Goal: Transaction & Acquisition: Purchase product/service

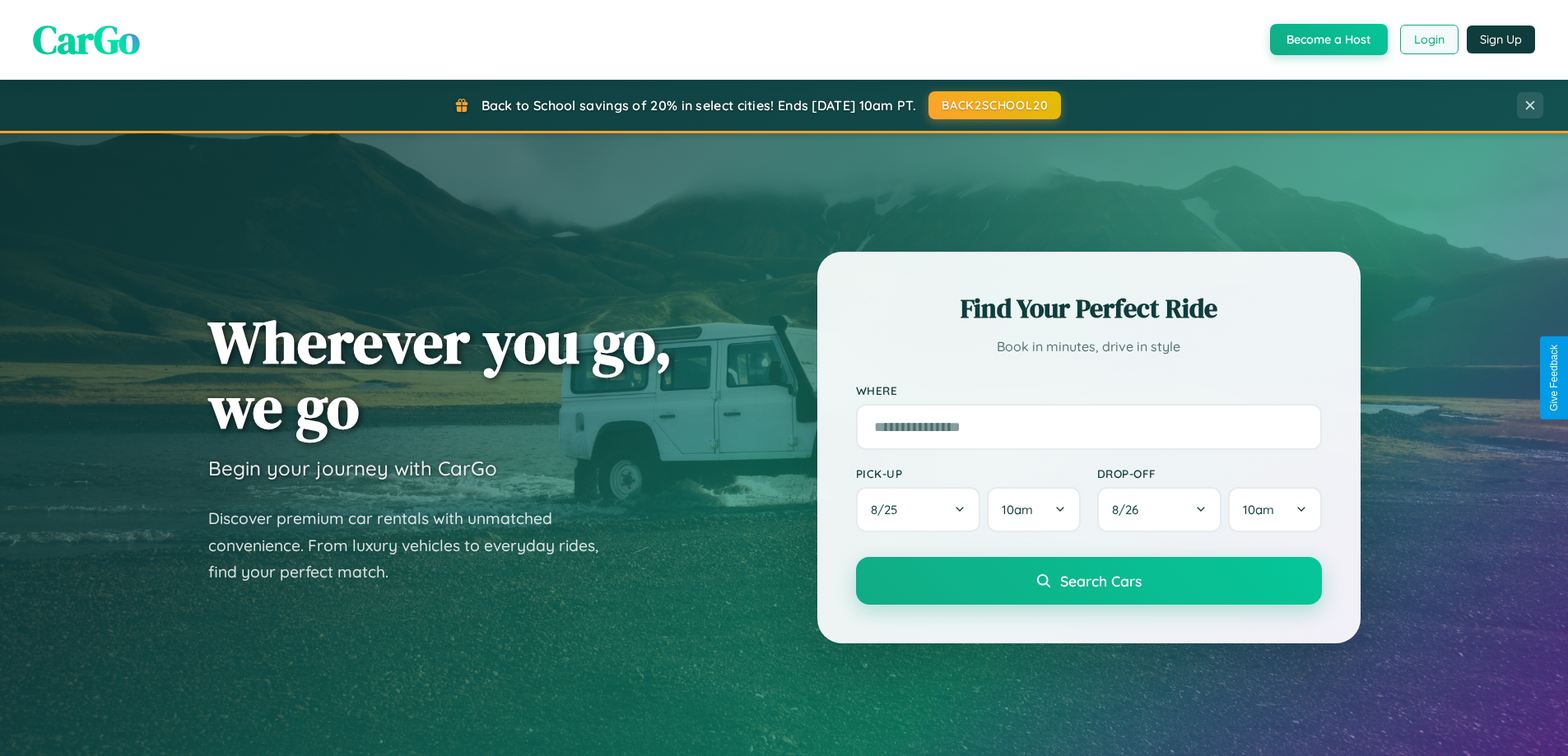
click at [1428, 39] on button "Login" at bounding box center [1429, 39] width 58 height 30
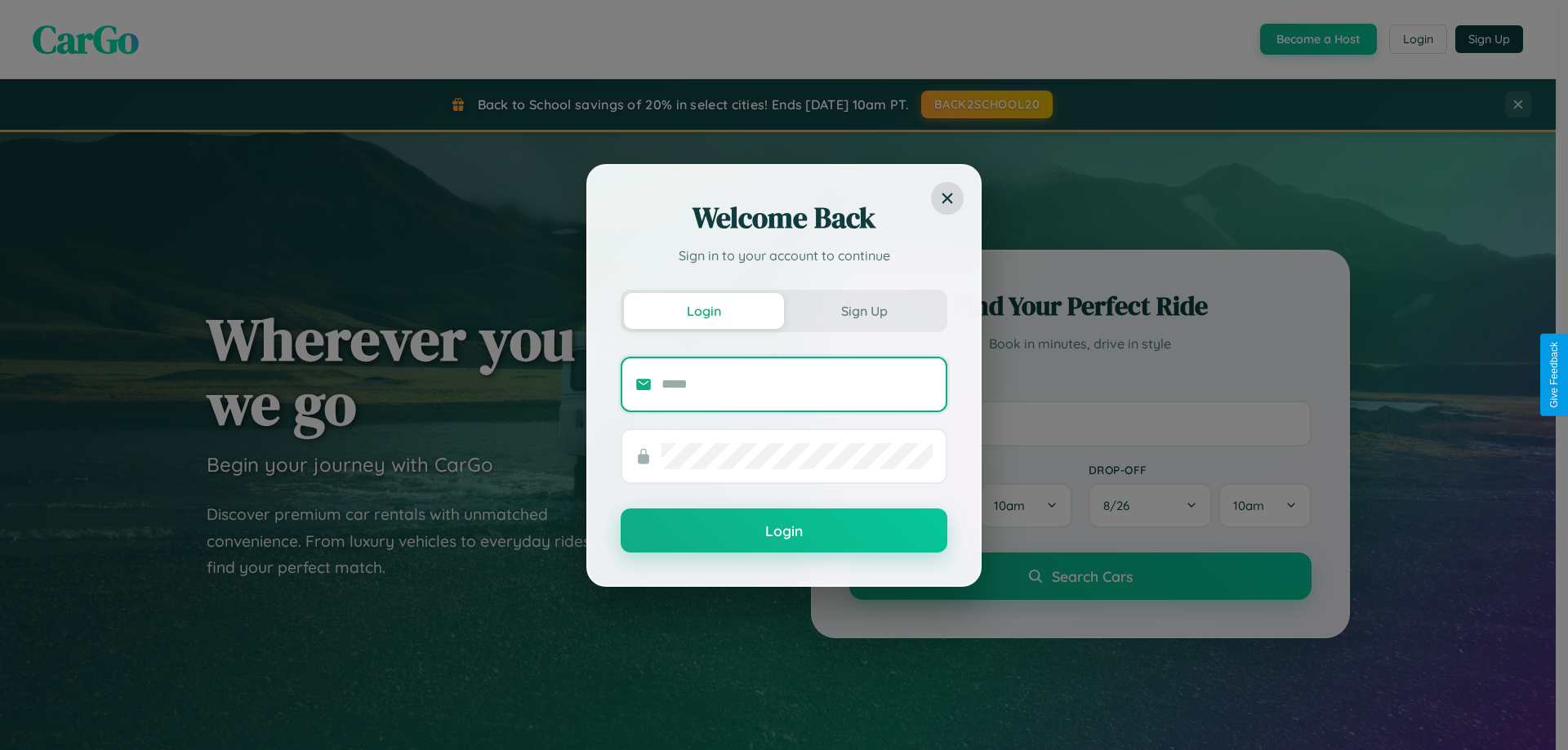
click at [797, 384] on input "text" at bounding box center [796, 384] width 271 height 27
type input "**********"
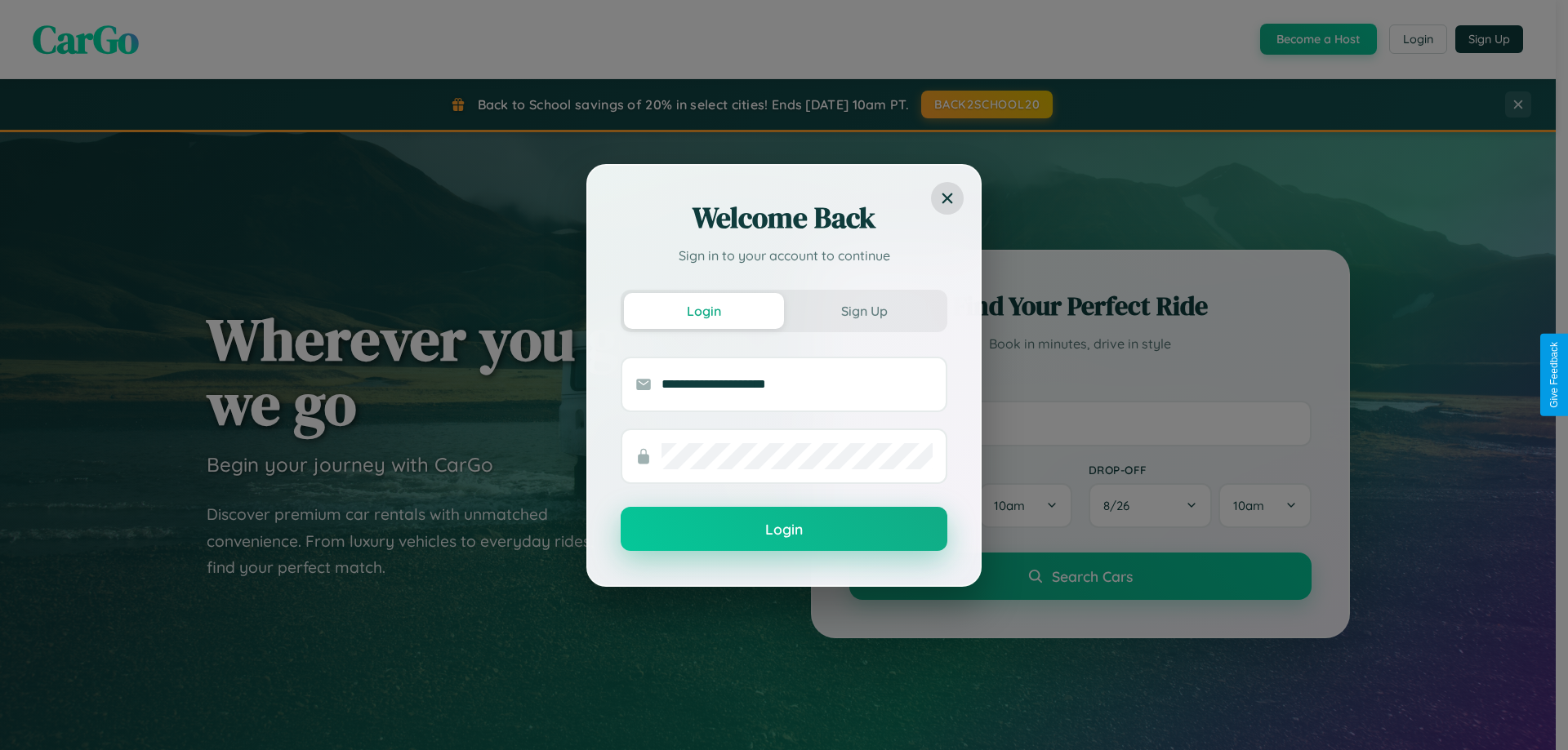
click at [784, 530] on button "Login" at bounding box center [783, 528] width 327 height 45
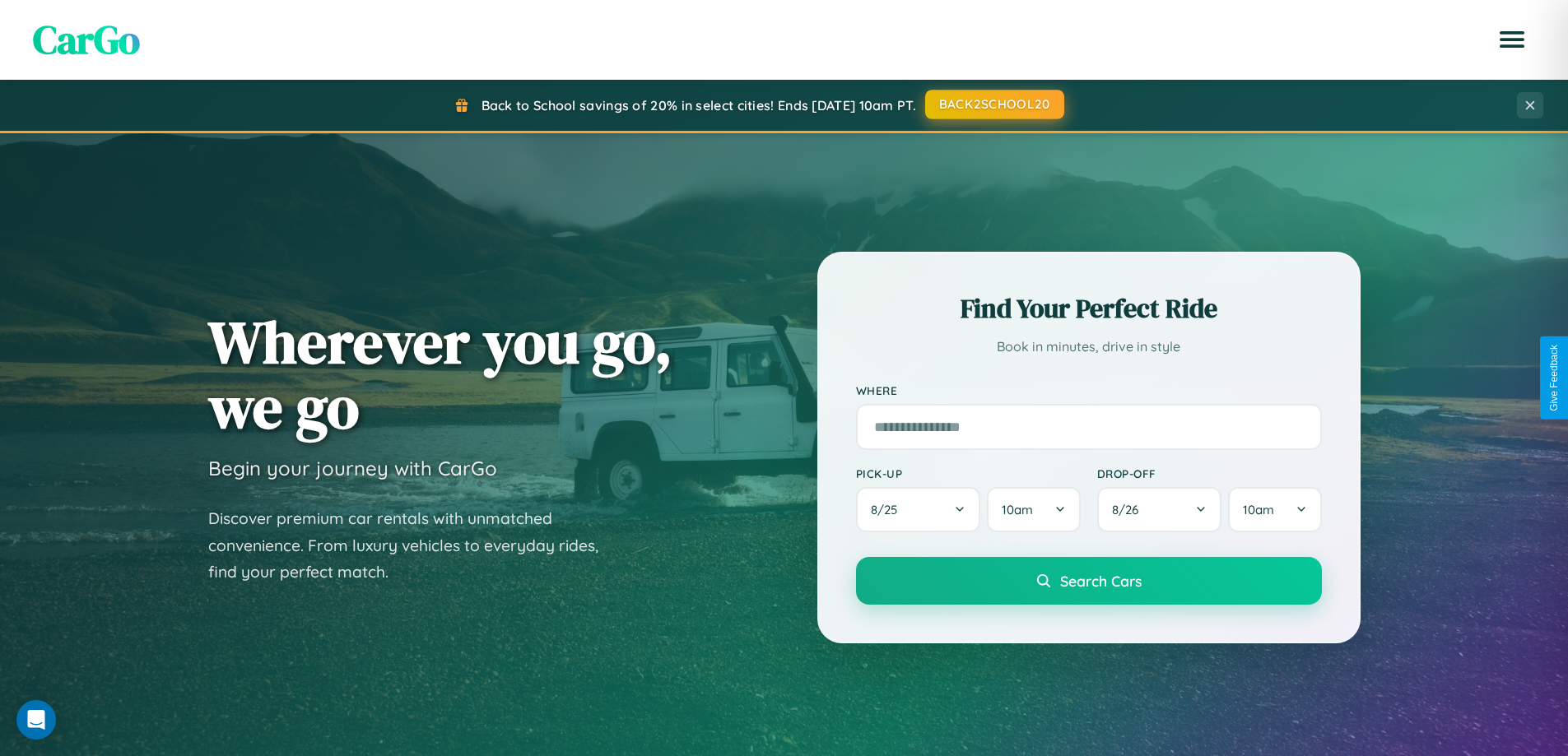
click at [993, 105] on button "BACK2SCHOOL20" at bounding box center [994, 104] width 139 height 30
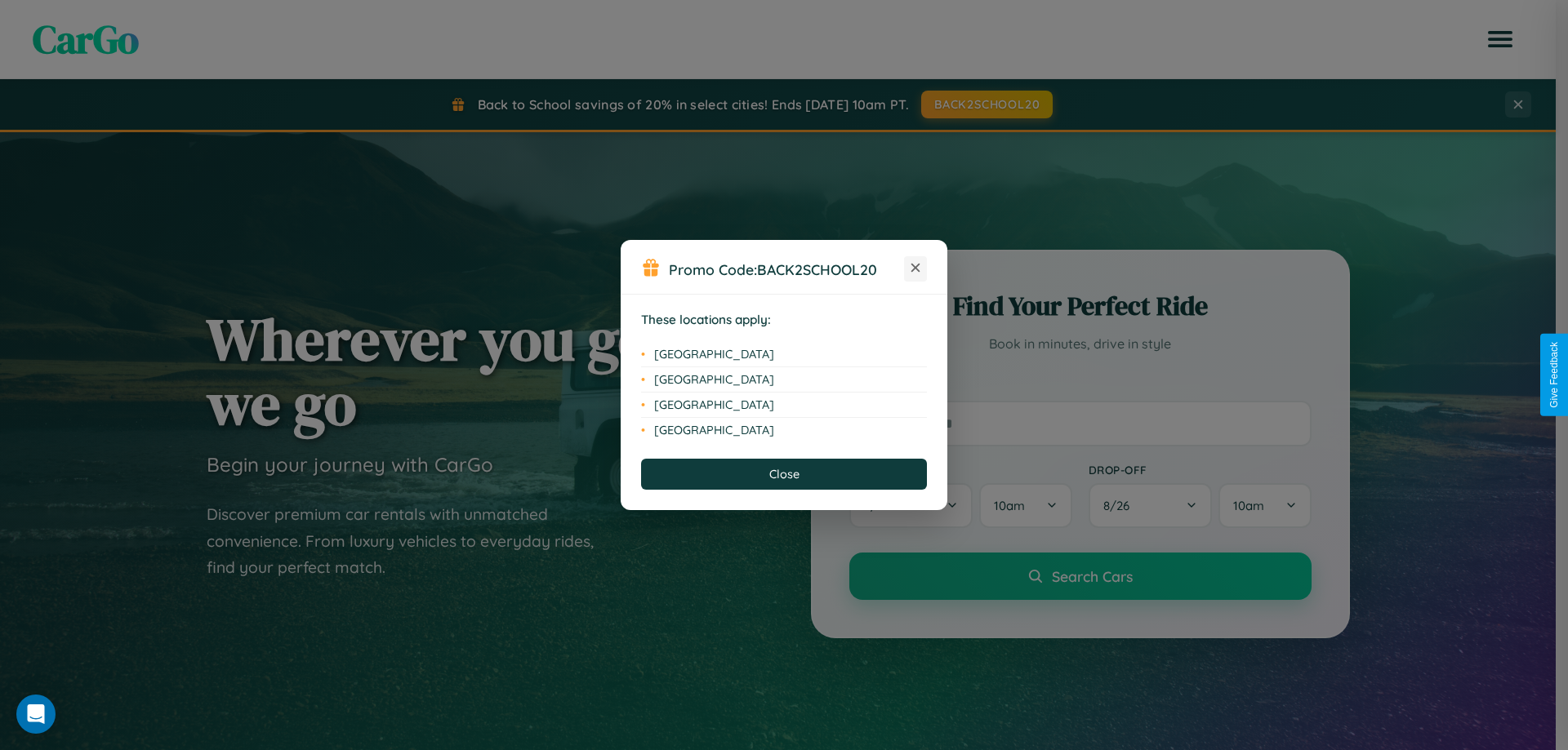
click at [916, 269] on icon at bounding box center [915, 268] width 9 height 9
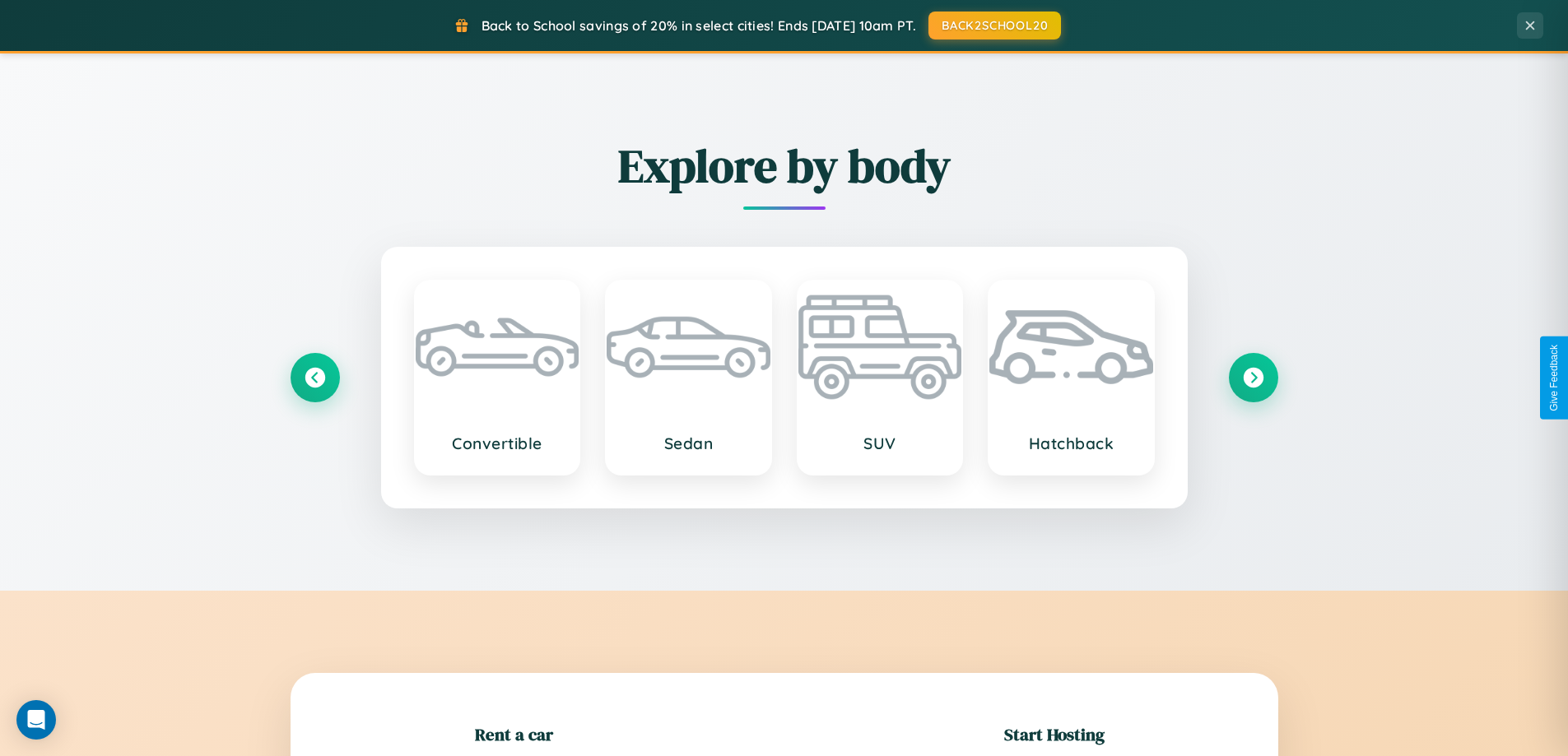
scroll to position [356, 0]
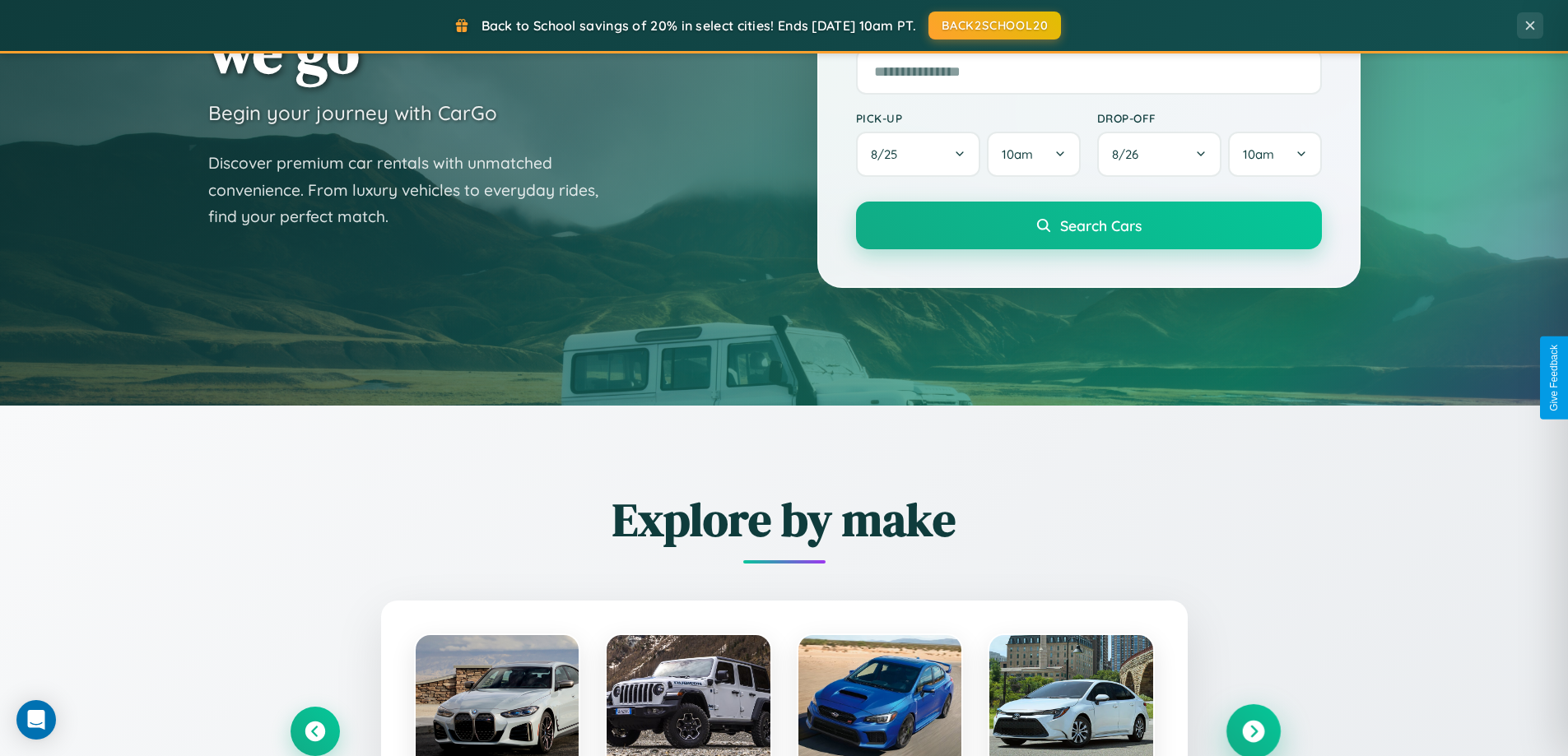
click at [1252, 732] on icon at bounding box center [1252, 731] width 22 height 22
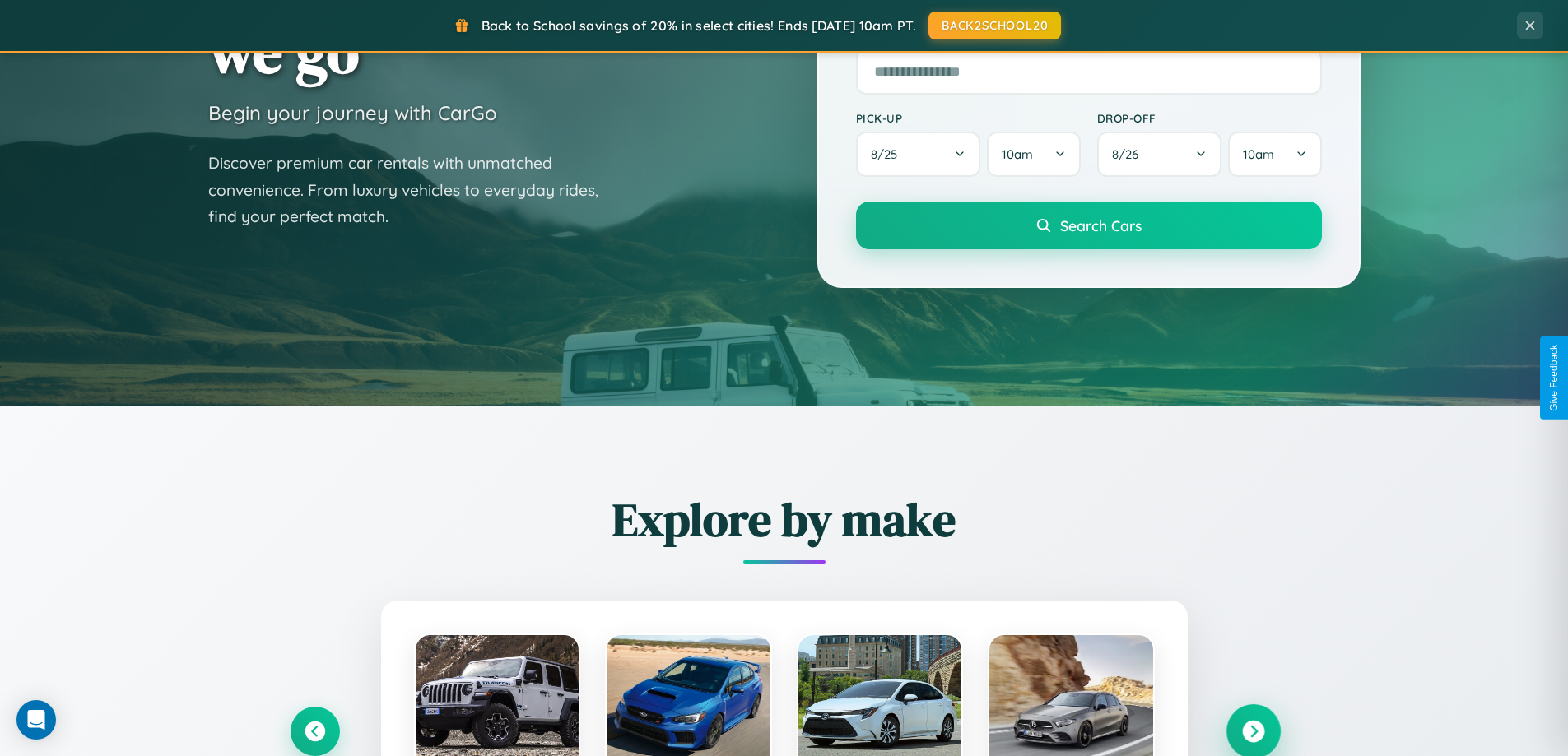
click at [1252, 730] on icon at bounding box center [1252, 731] width 22 height 22
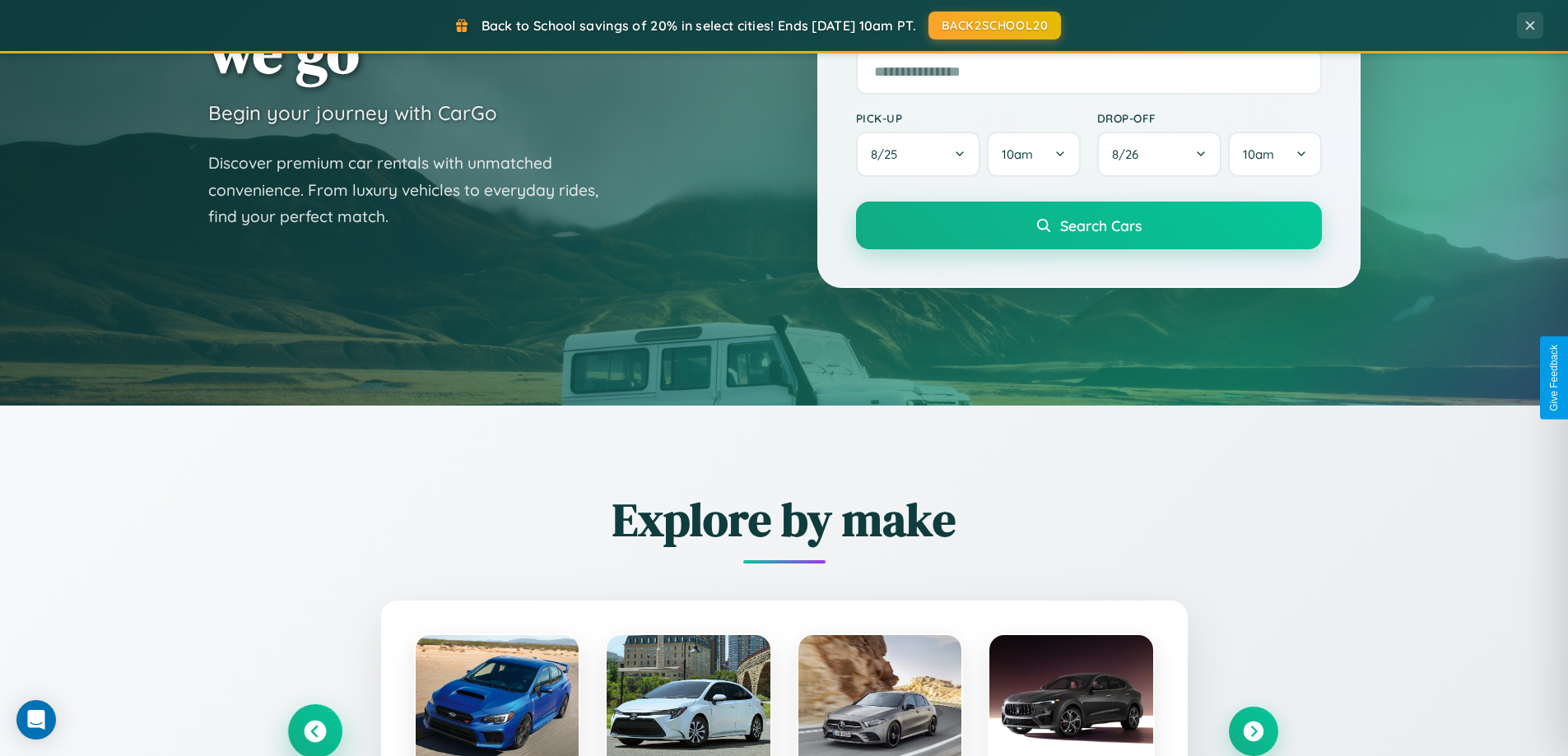
click at [314, 731] on icon at bounding box center [314, 731] width 22 height 22
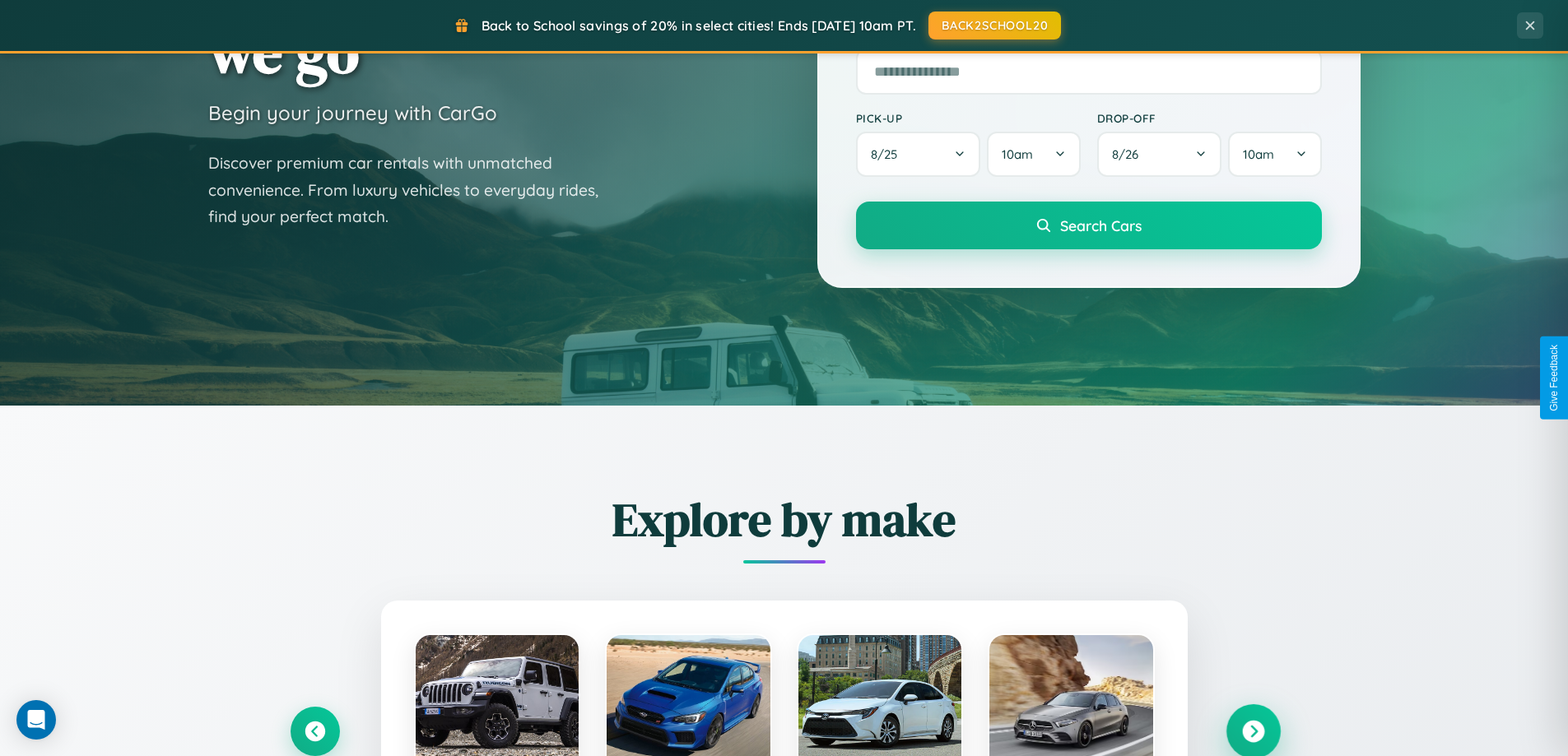
click at [1252, 731] on icon at bounding box center [1252, 731] width 22 height 22
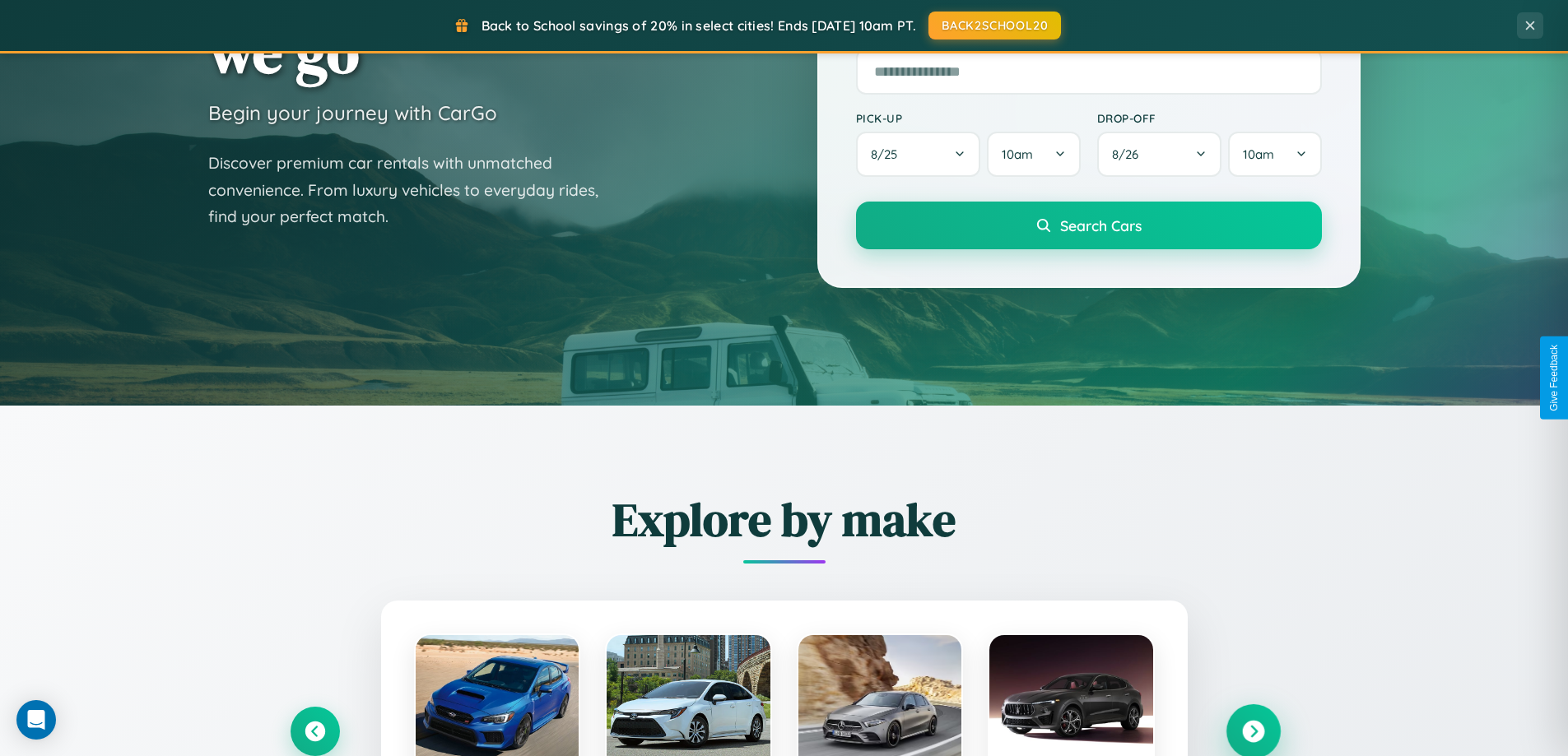
click at [1252, 730] on icon at bounding box center [1252, 731] width 22 height 22
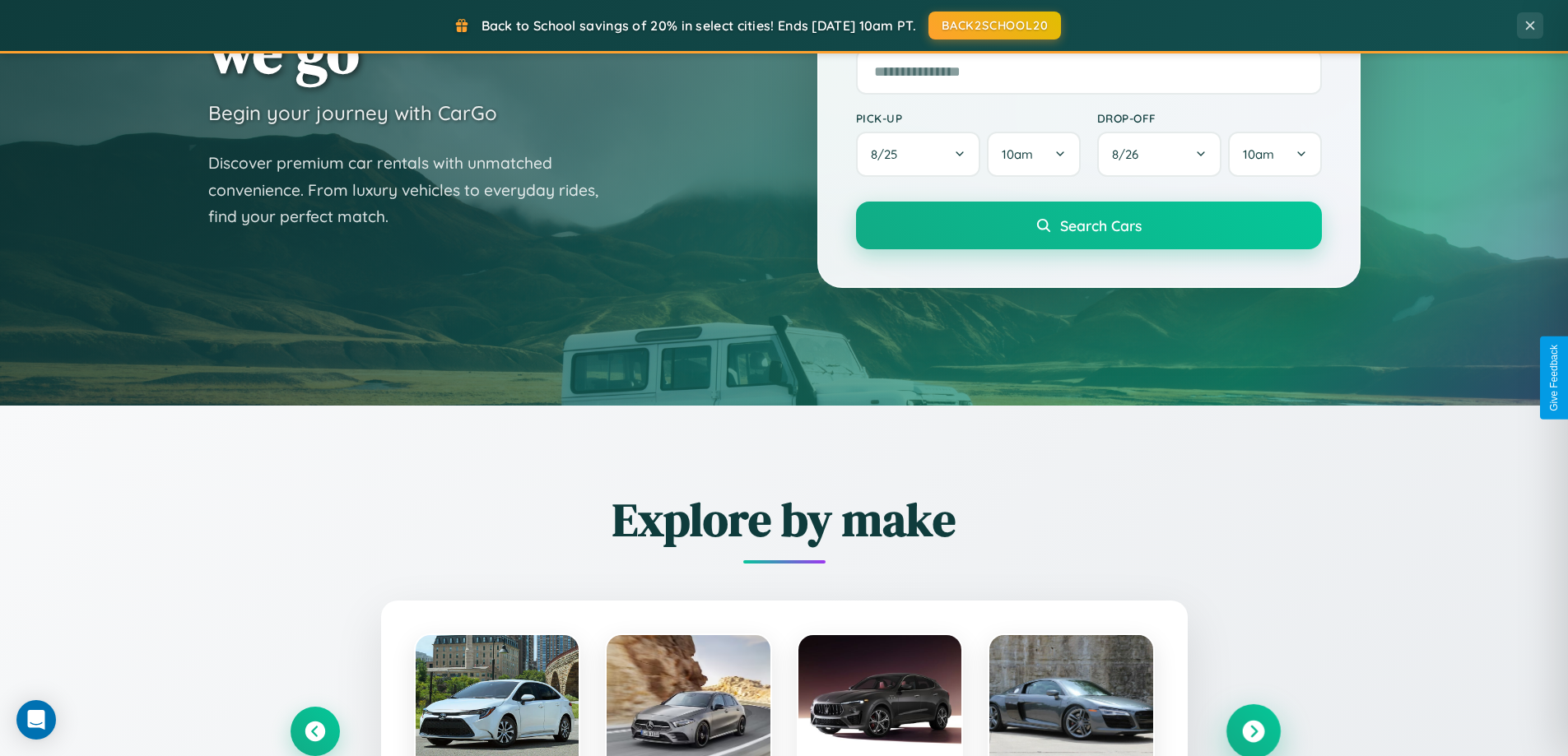
scroll to position [2645, 0]
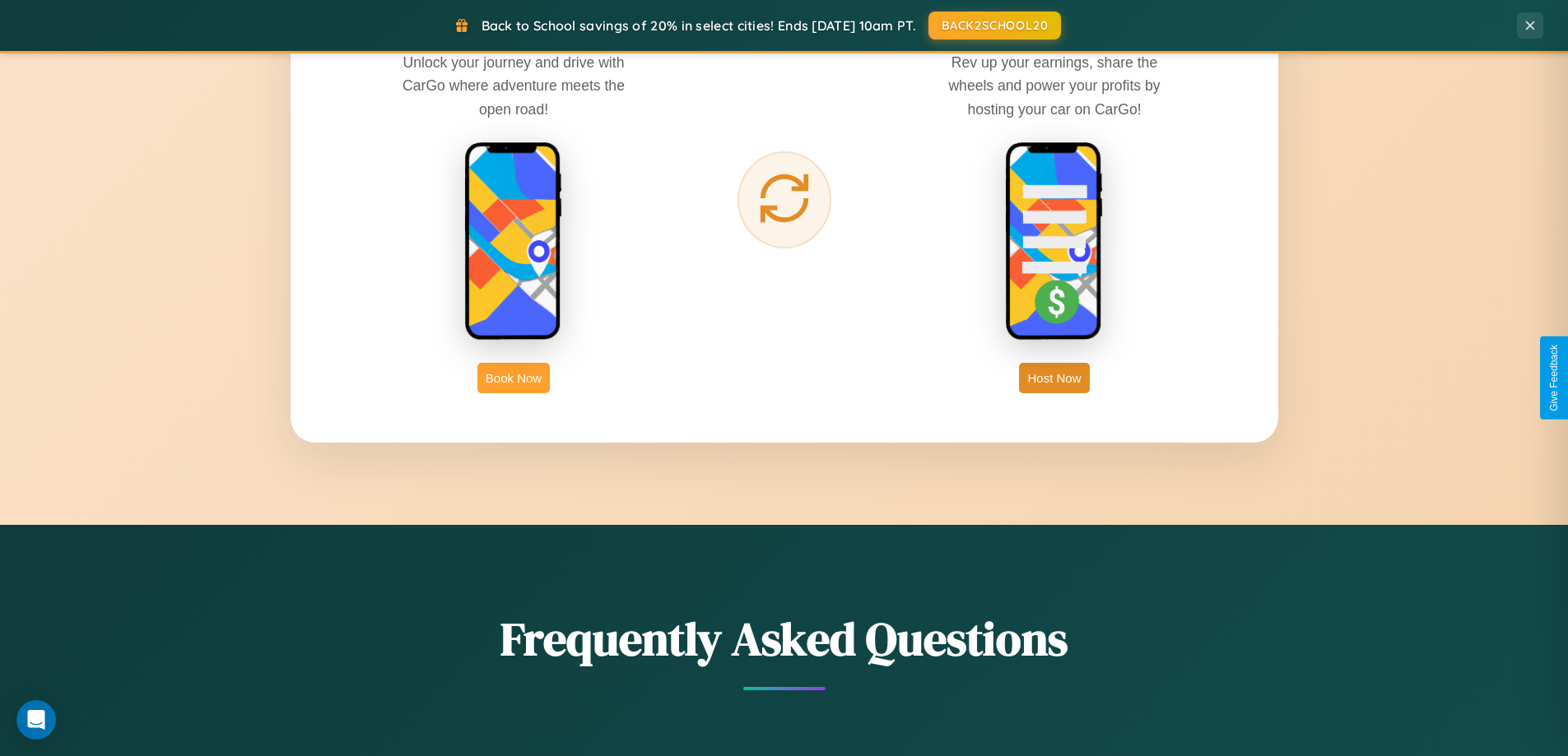
click at [513, 378] on button "Book Now" at bounding box center [513, 378] width 73 height 31
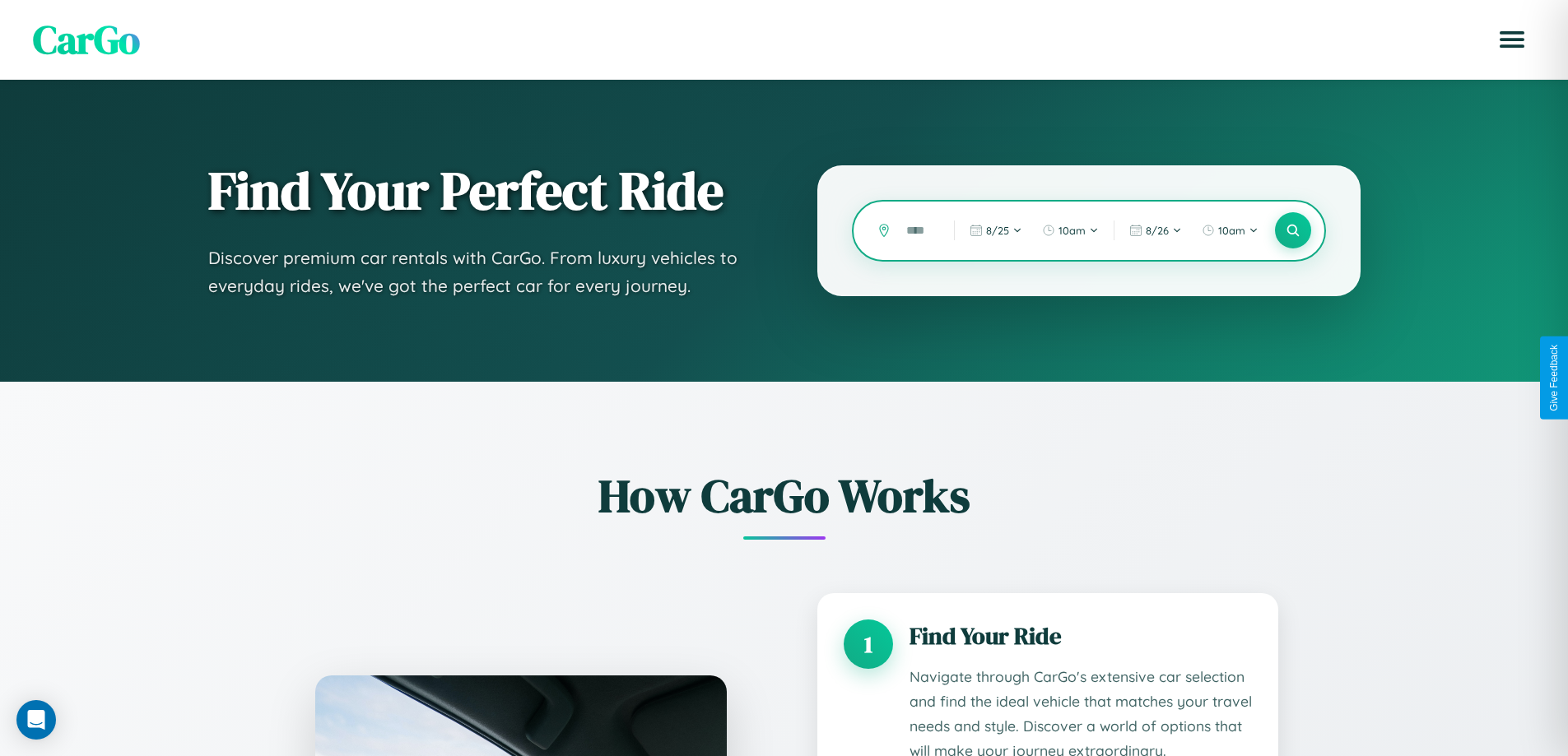
click at [917, 230] on input "text" at bounding box center [917, 231] width 39 height 29
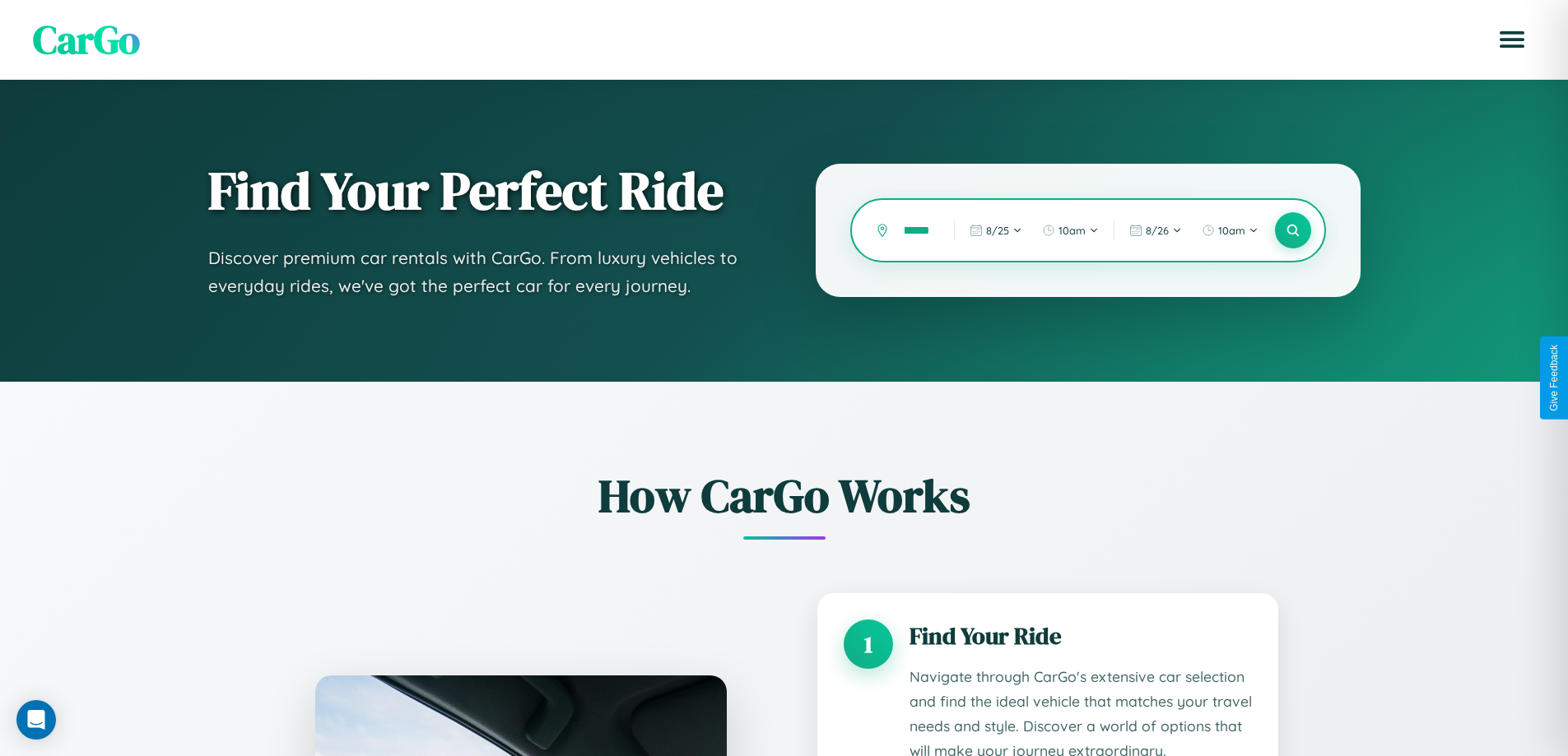
scroll to position [0, 52]
type input "**********"
click at [1292, 230] on icon at bounding box center [1292, 231] width 15 height 15
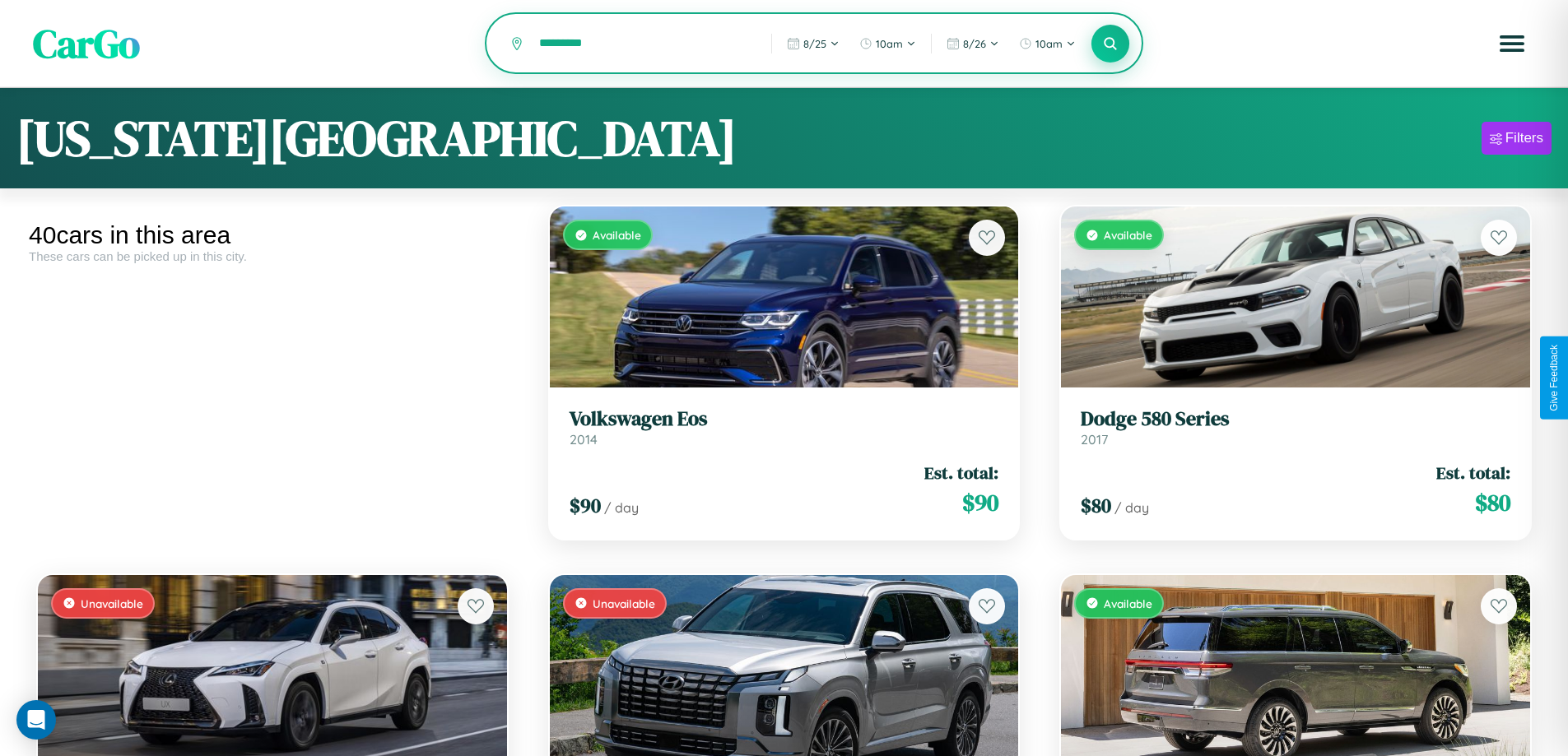
type input "*********"
click at [1110, 45] on icon at bounding box center [1110, 43] width 15 height 15
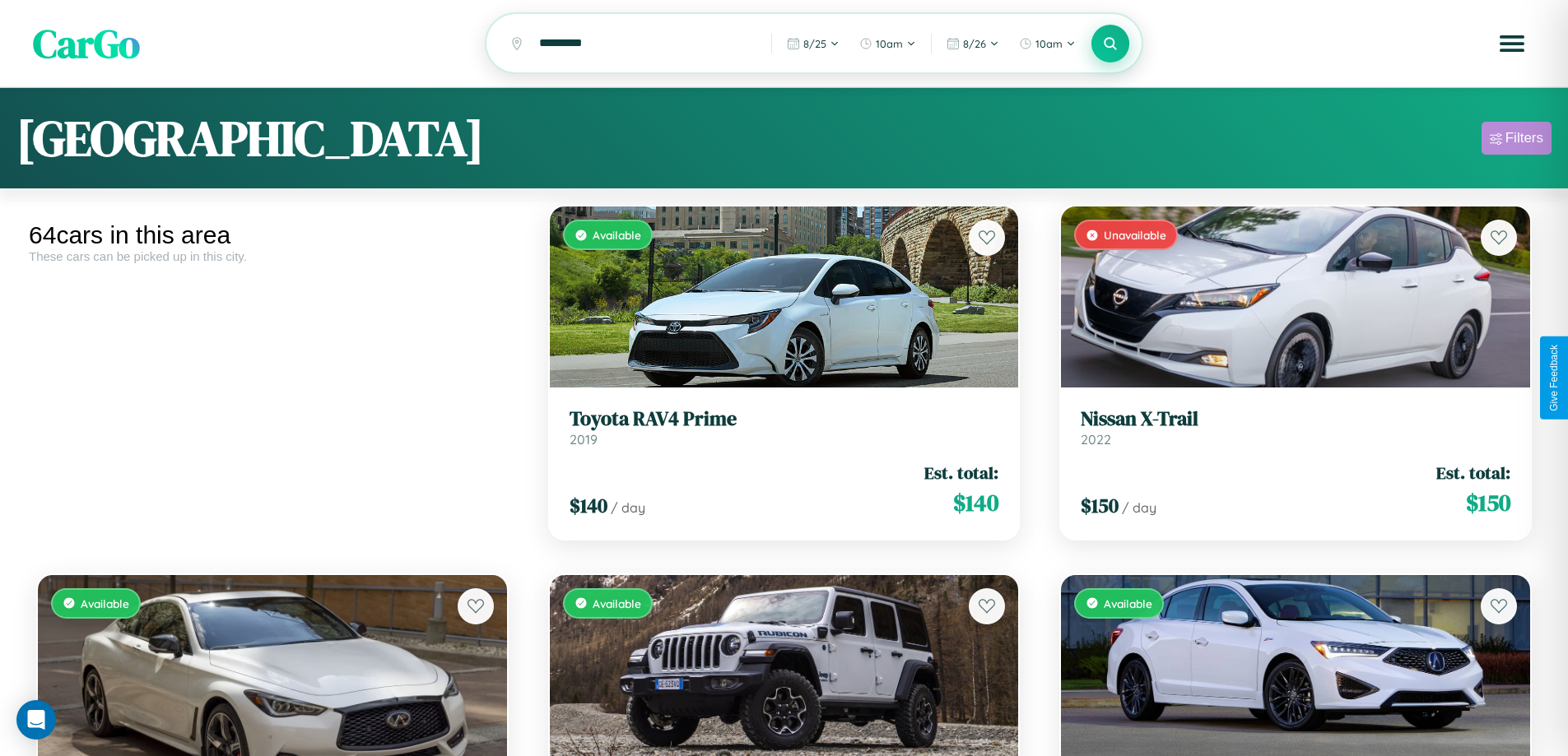
click at [1516, 140] on div "Filters" at bounding box center [1524, 137] width 38 height 16
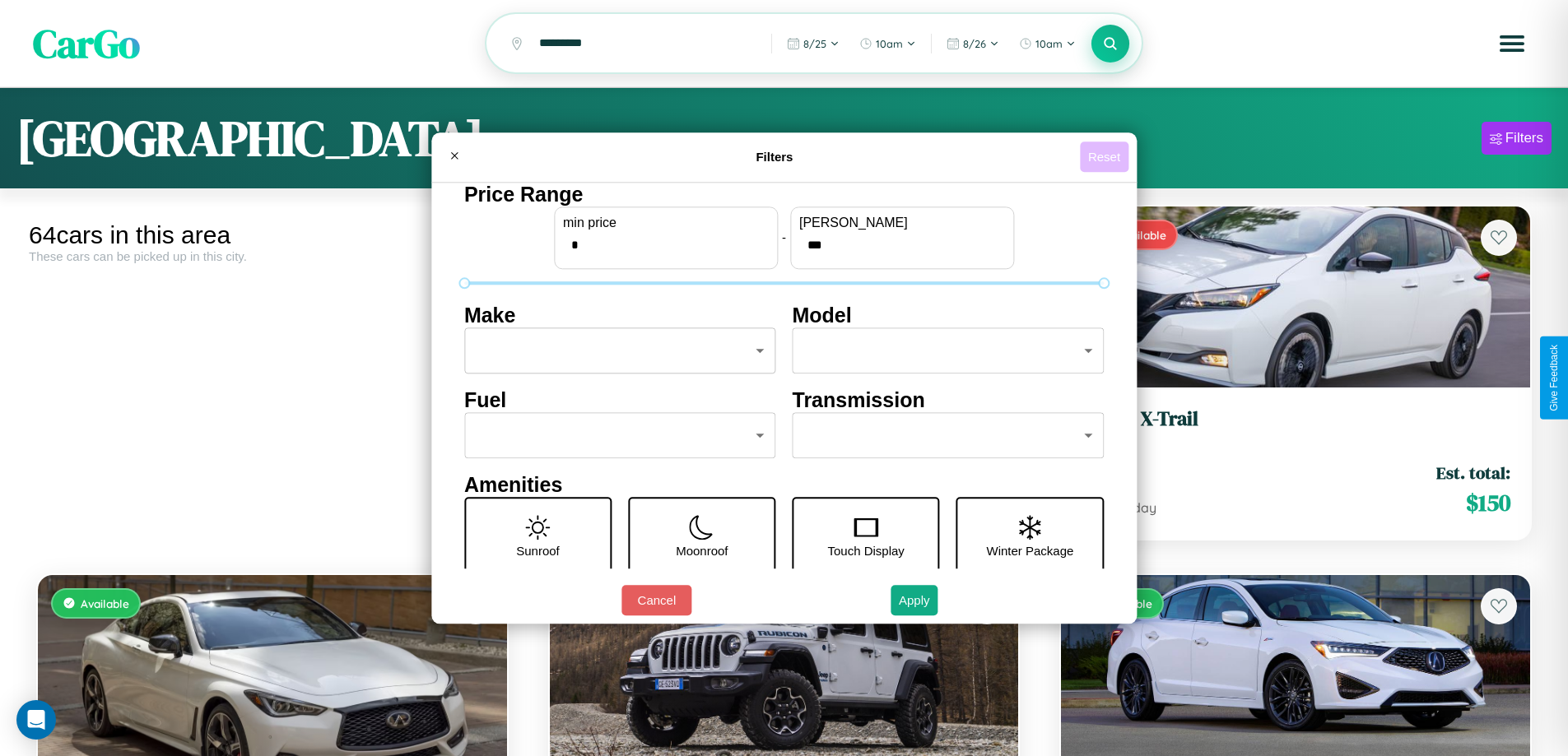
click at [1106, 157] on button "Reset" at bounding box center [1103, 157] width 49 height 31
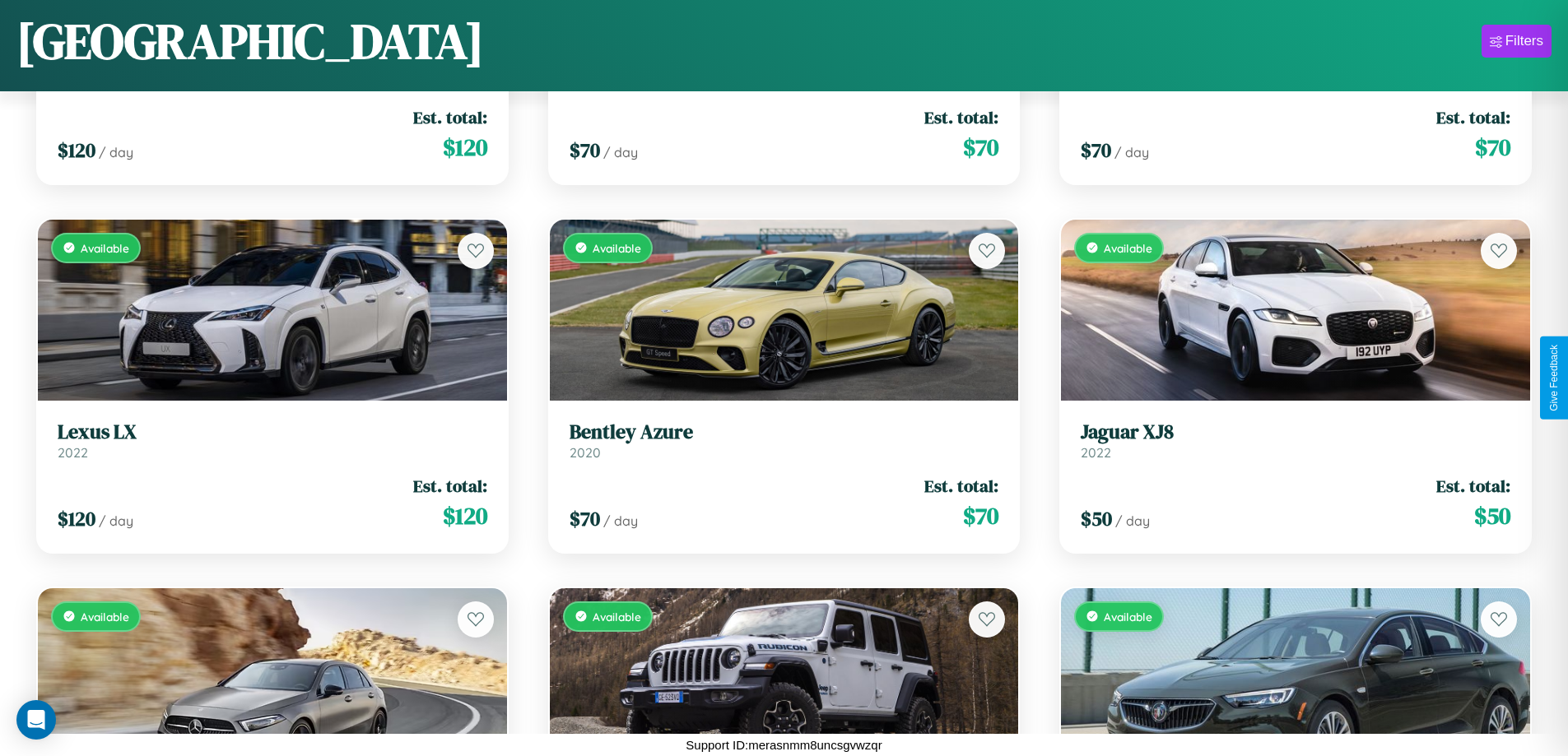
scroll to position [5023, 0]
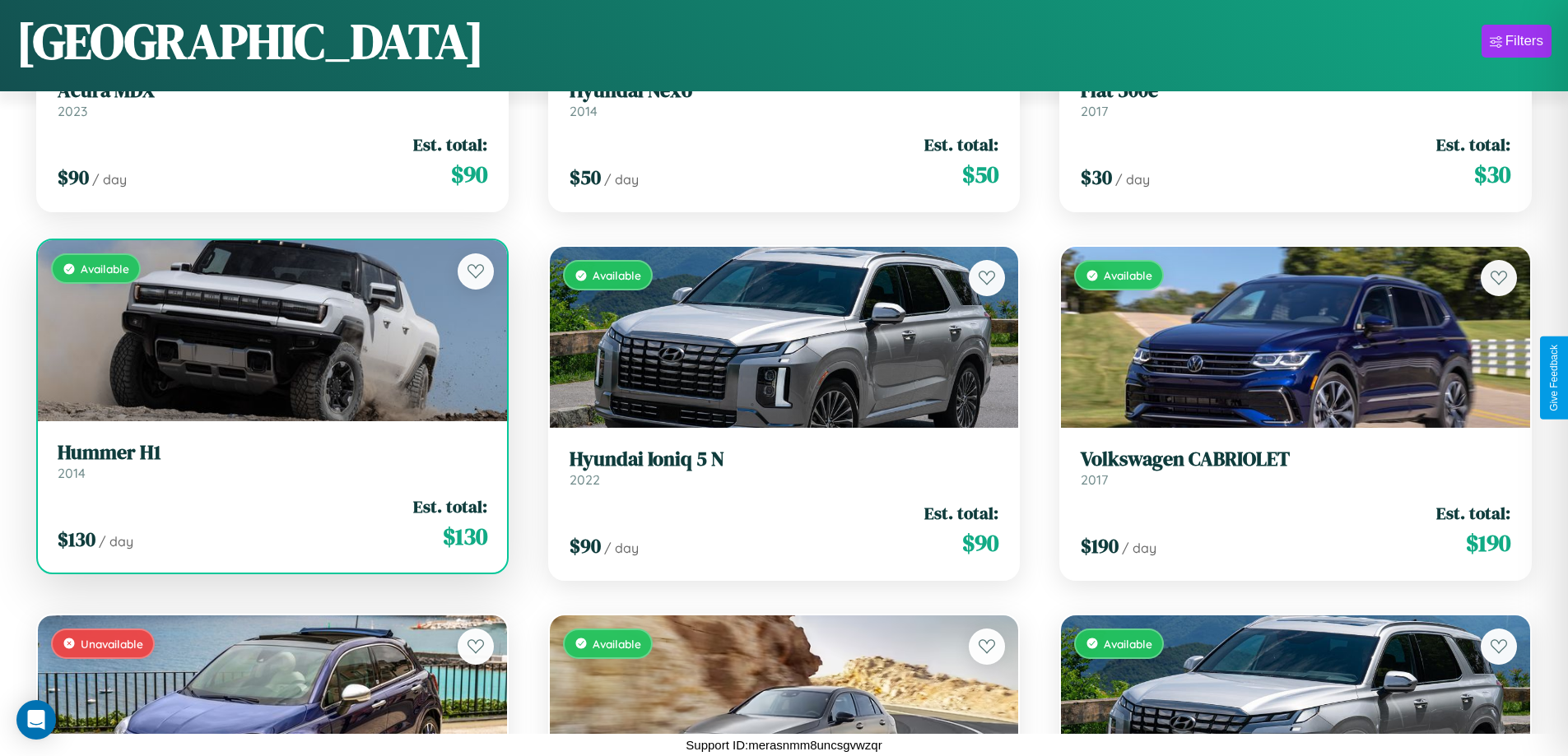
click at [270, 468] on link "Hummer H1 2014" at bounding box center [272, 461] width 429 height 40
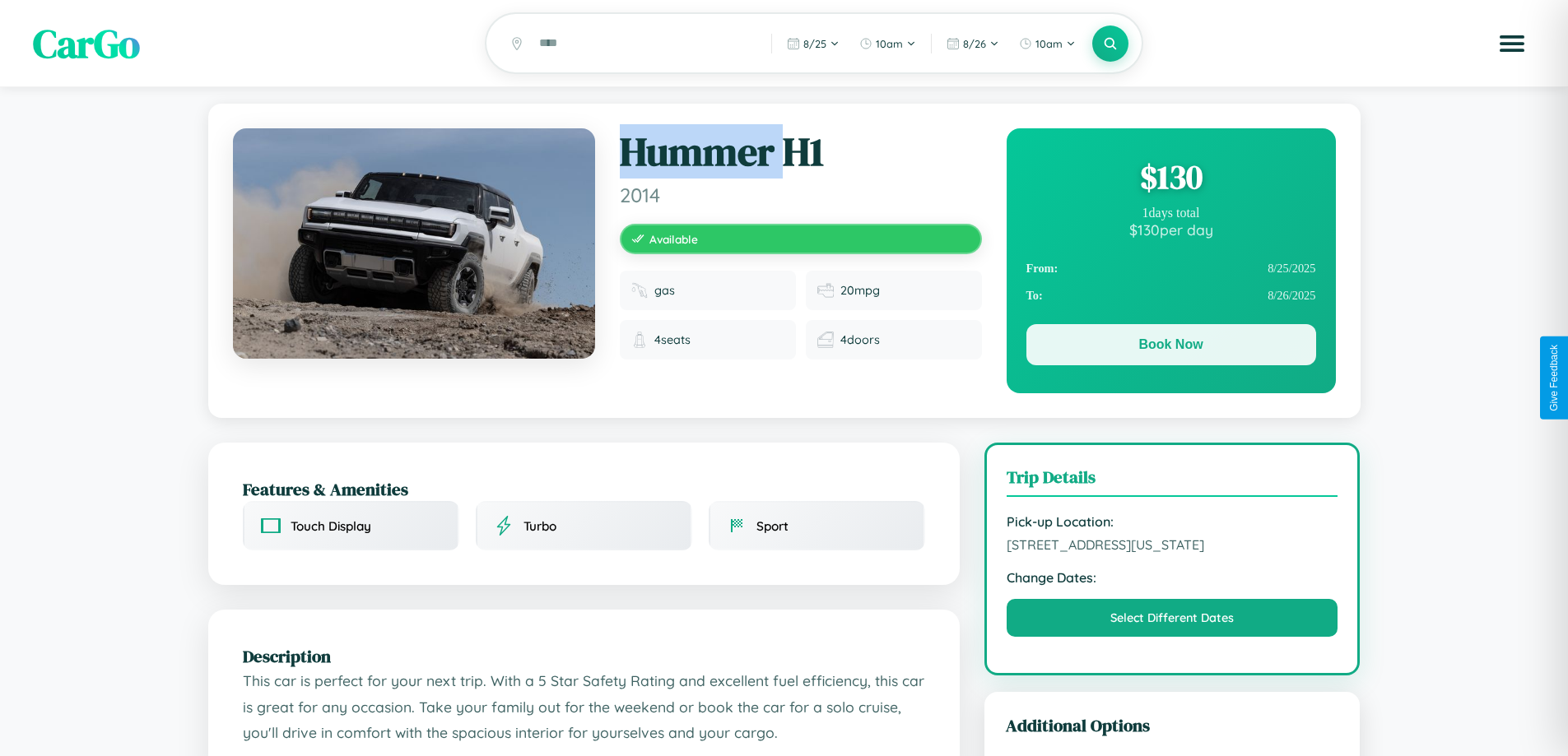
click at [1170, 348] on button "Book Now" at bounding box center [1171, 345] width 290 height 41
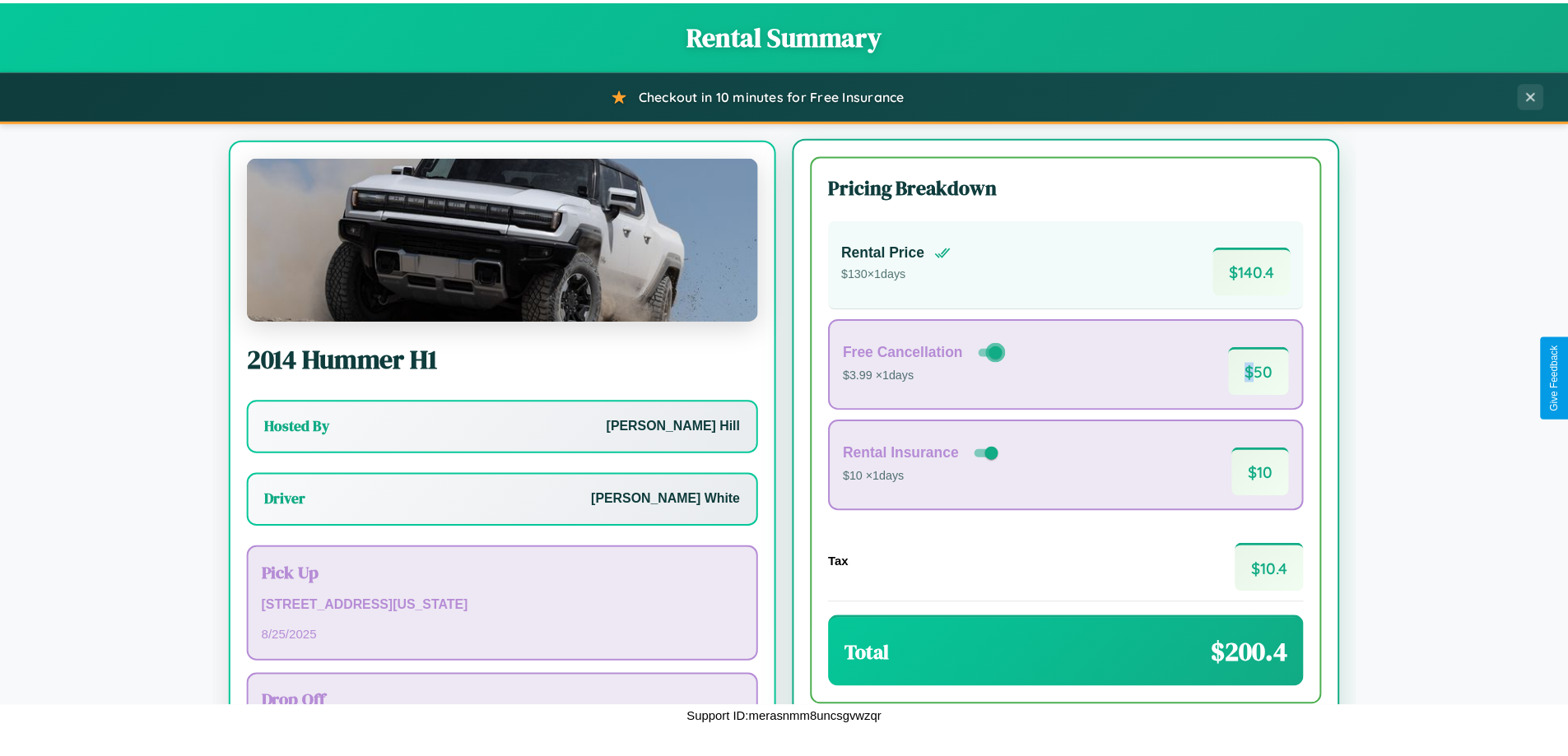
scroll to position [76, 0]
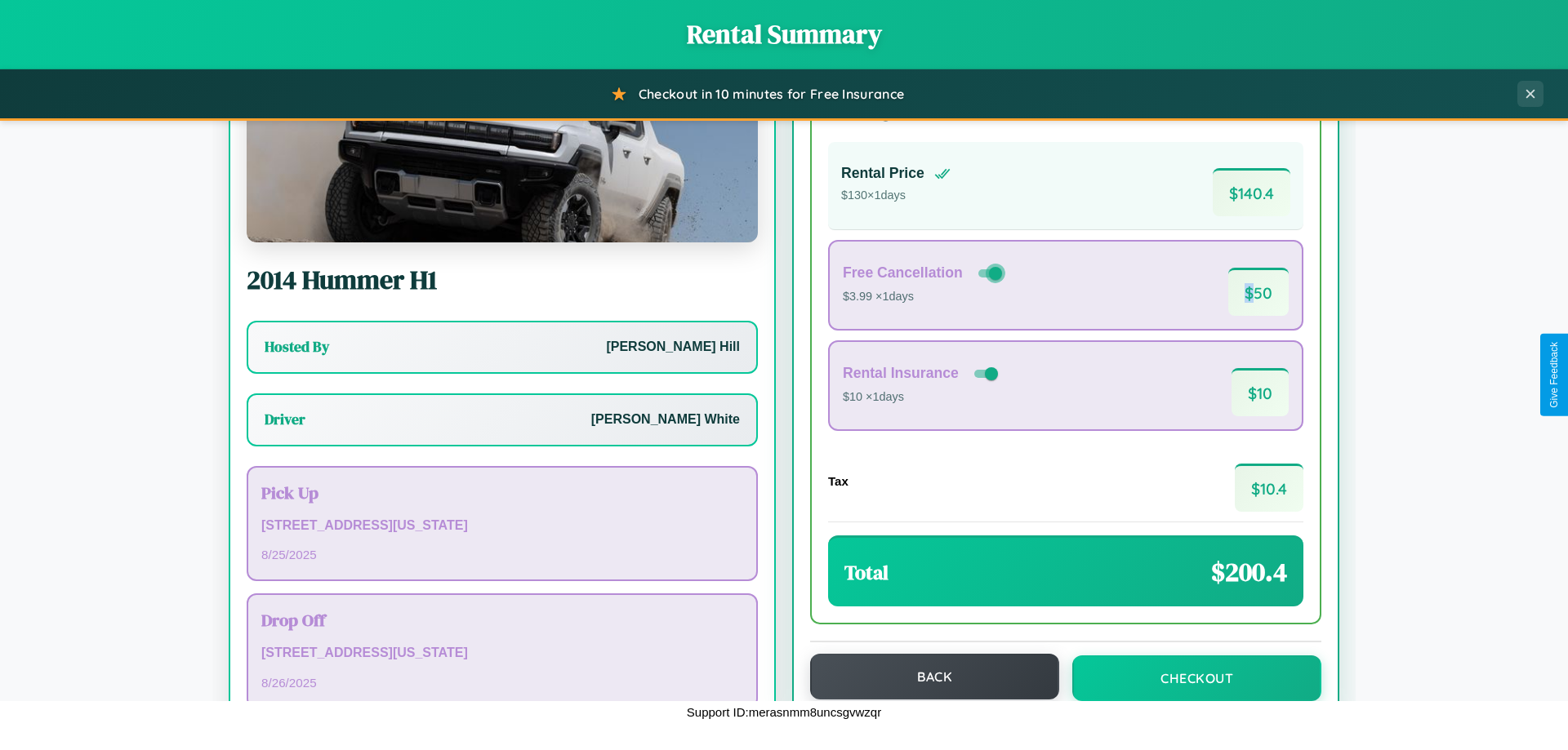
click at [927, 677] on button "Back" at bounding box center [934, 677] width 249 height 45
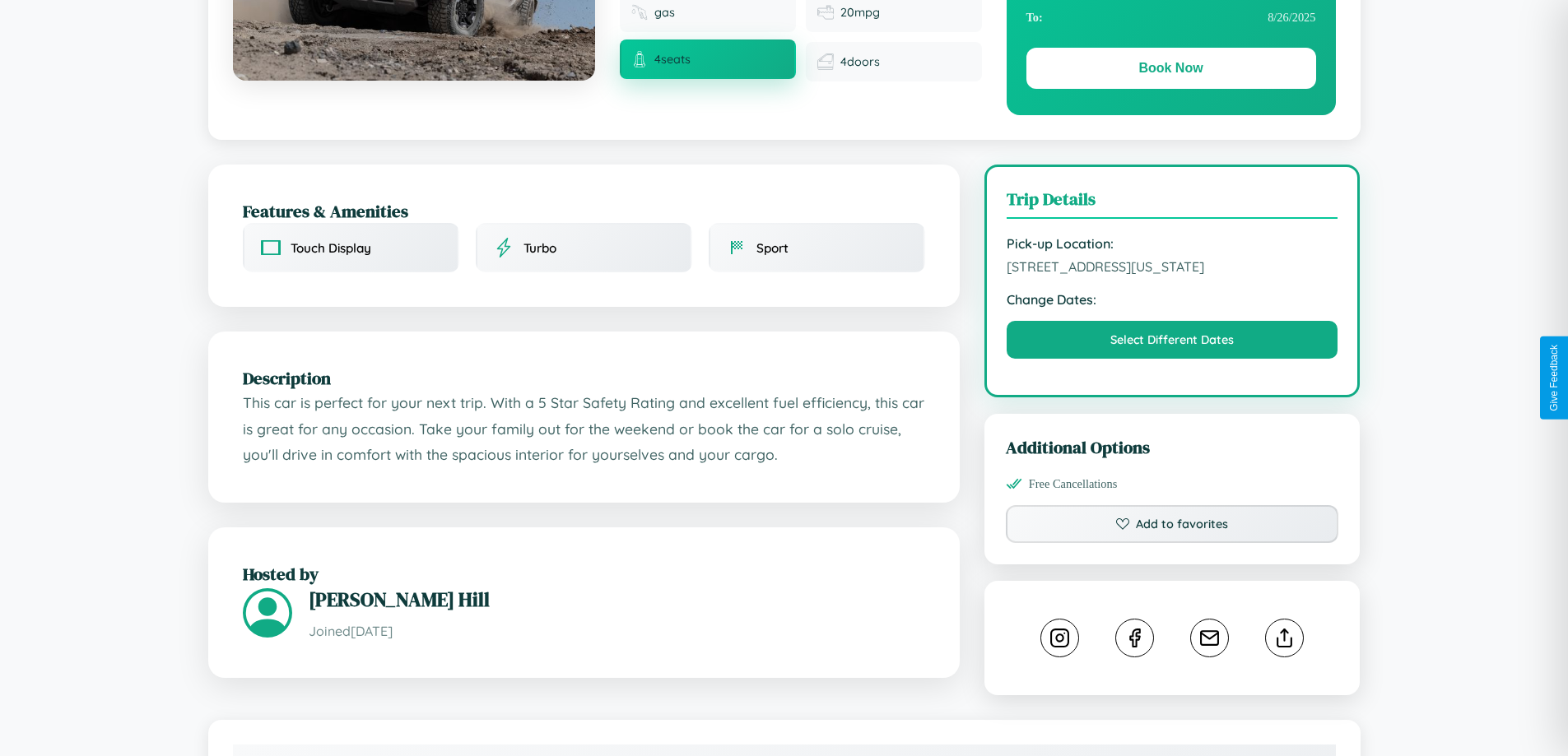
scroll to position [557, 0]
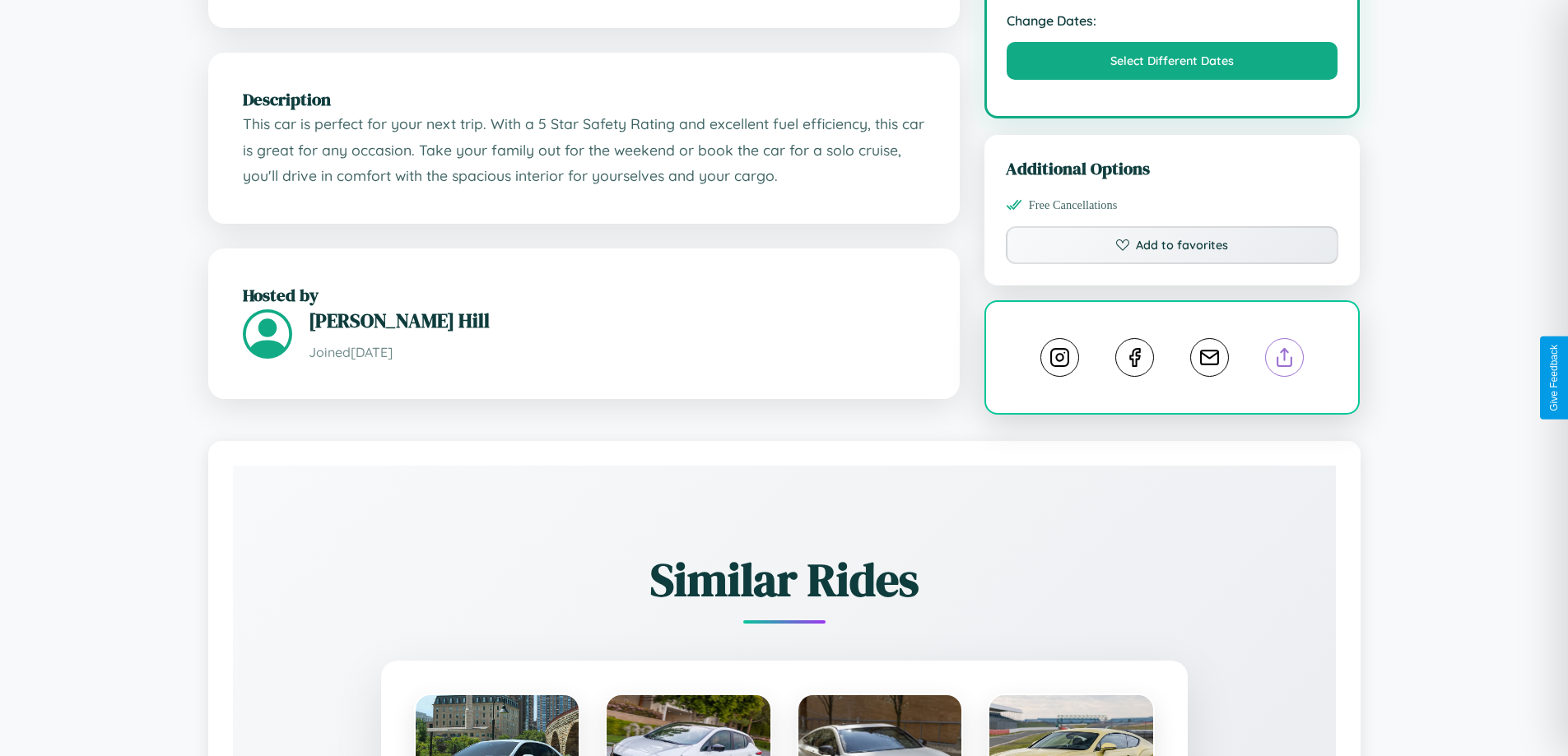
click at [1285, 361] on line at bounding box center [1285, 355] width 0 height 11
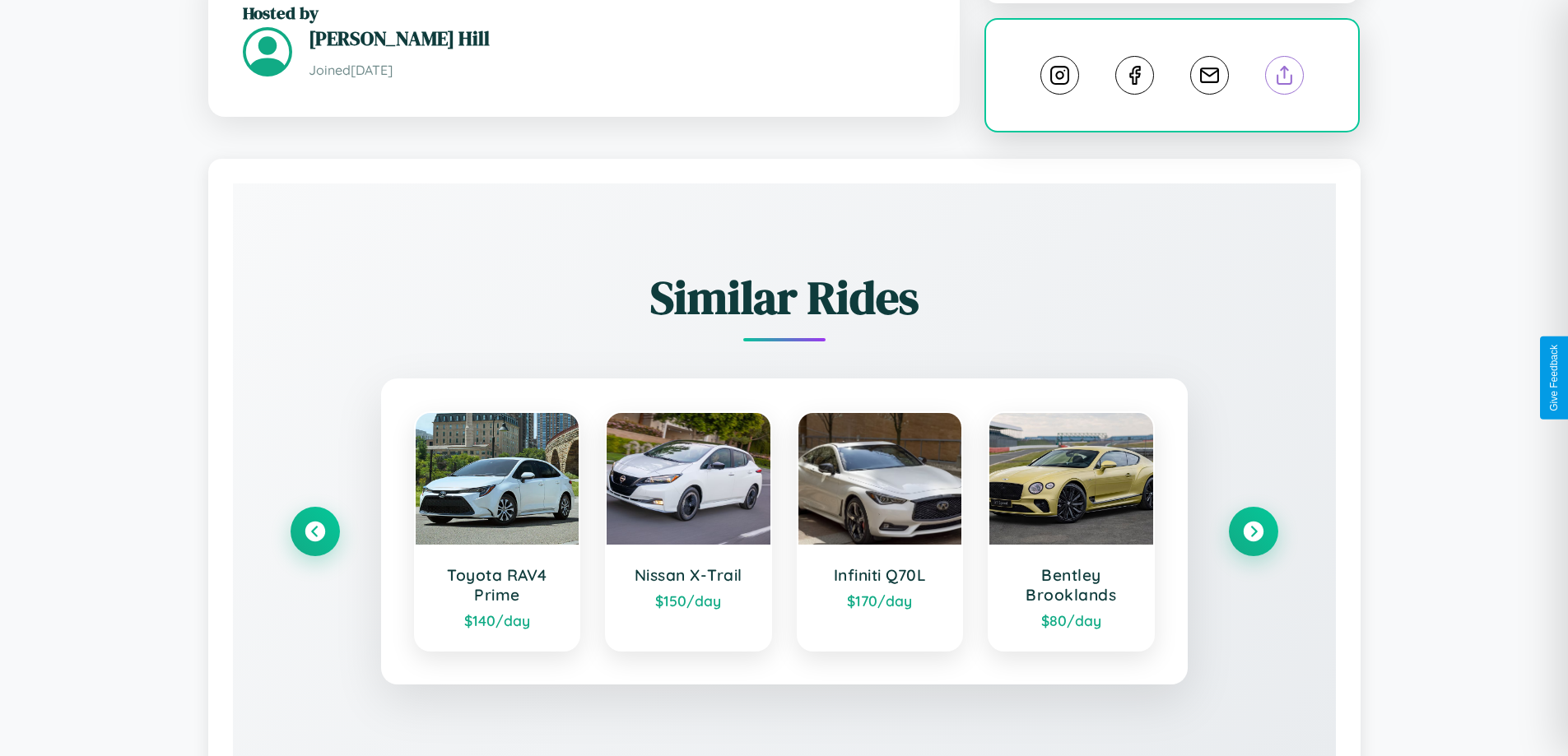
scroll to position [933, 0]
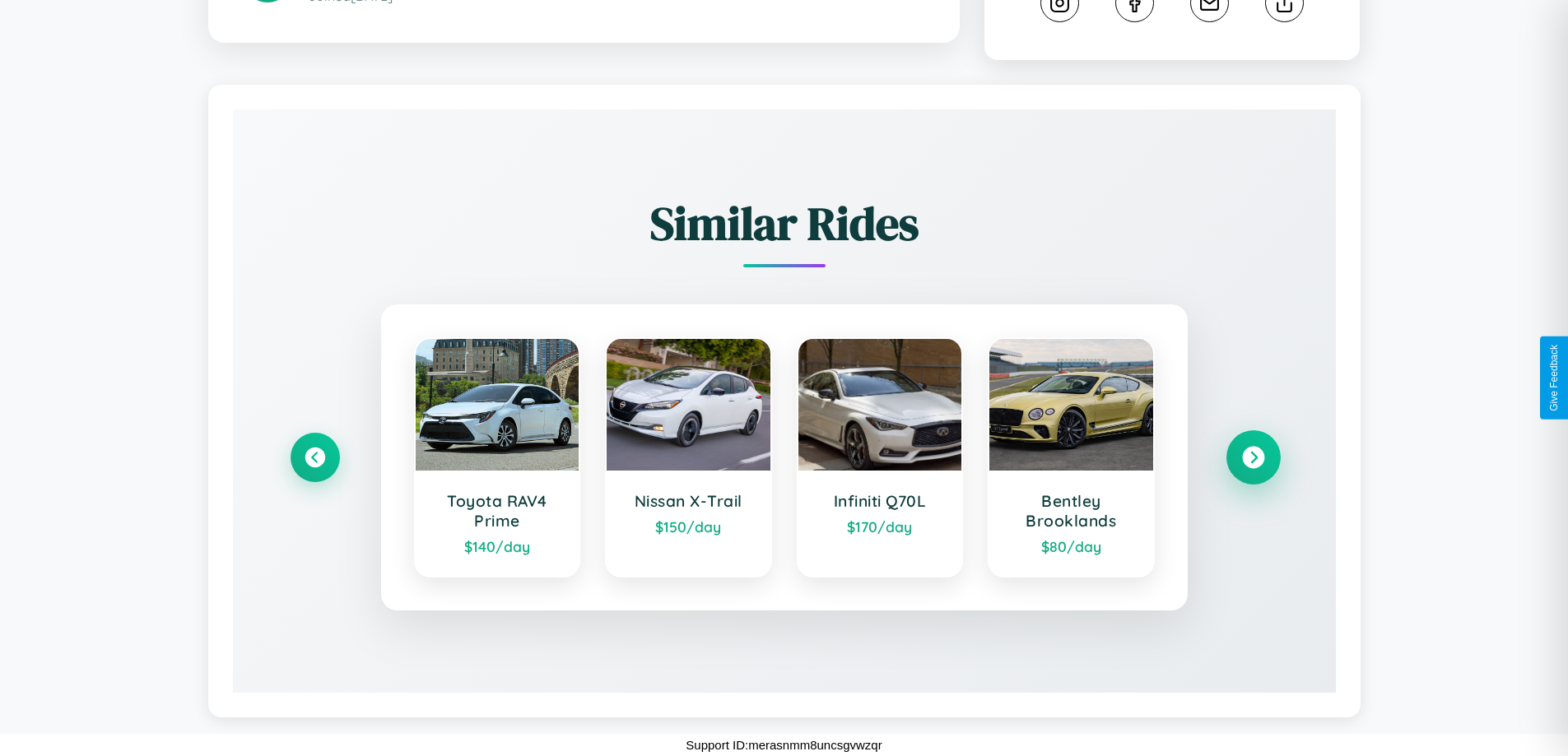
click at [1252, 457] on icon at bounding box center [1252, 457] width 22 height 22
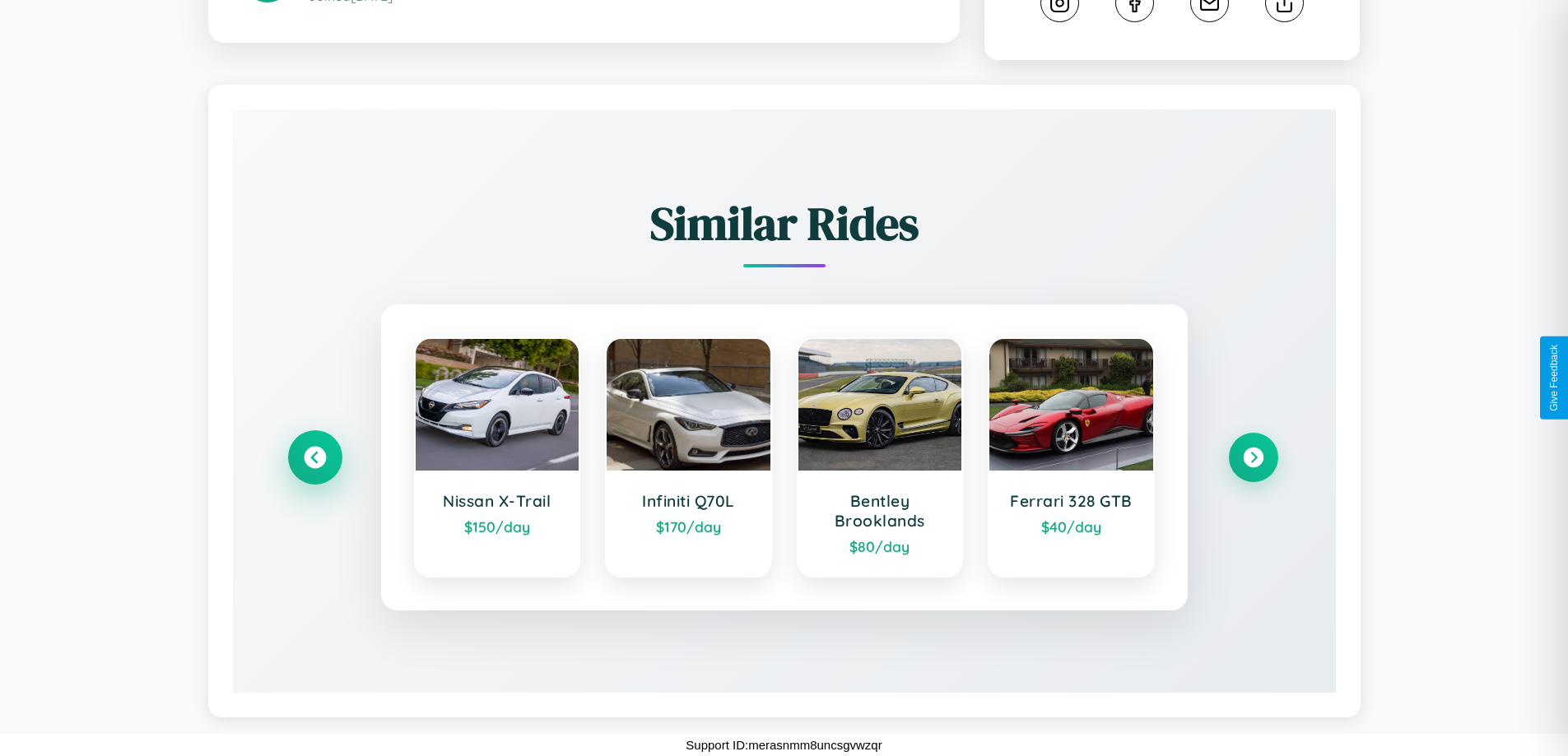
click at [314, 457] on icon at bounding box center [314, 457] width 22 height 22
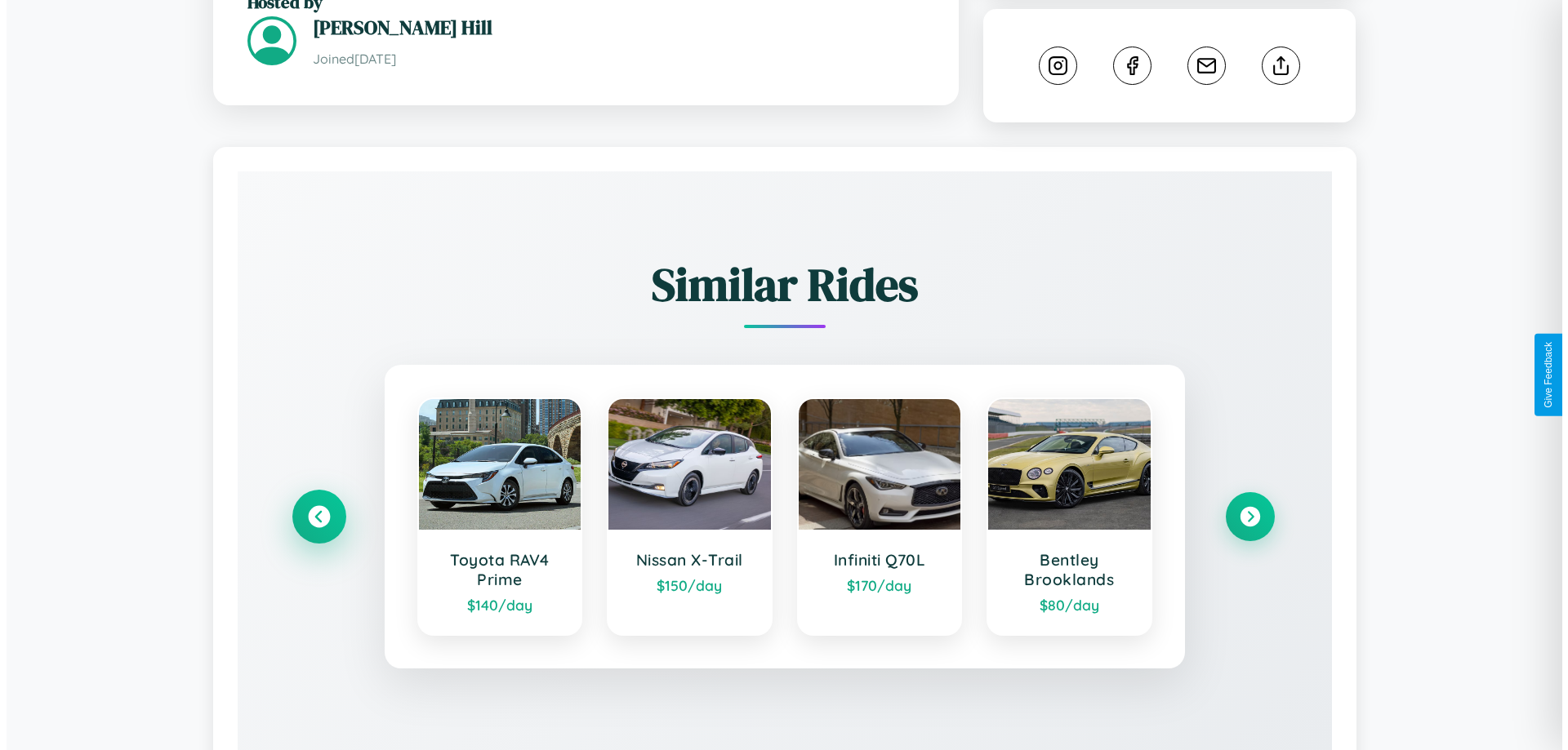
scroll to position [0, 0]
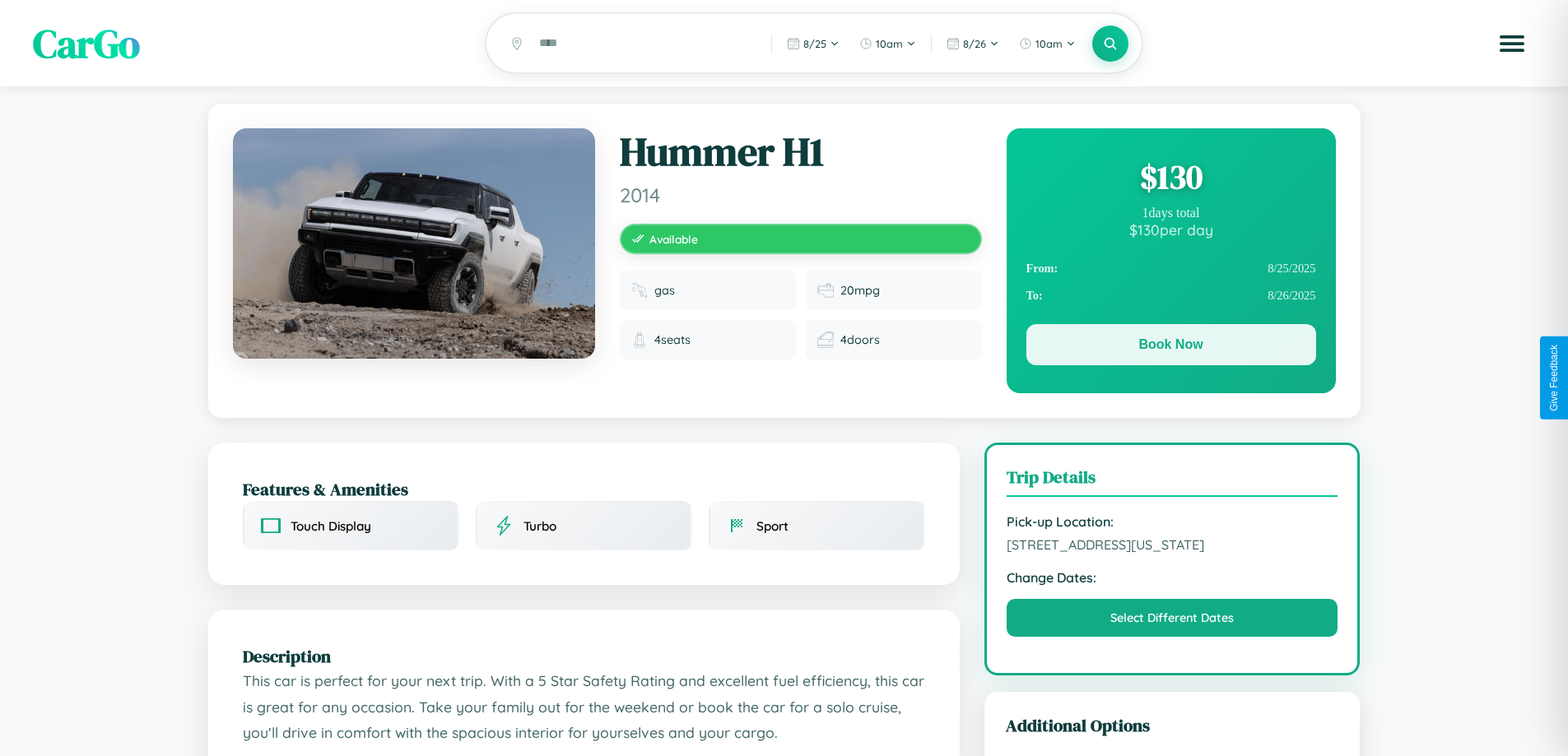
click at [1170, 348] on button "Book Now" at bounding box center [1171, 345] width 290 height 41
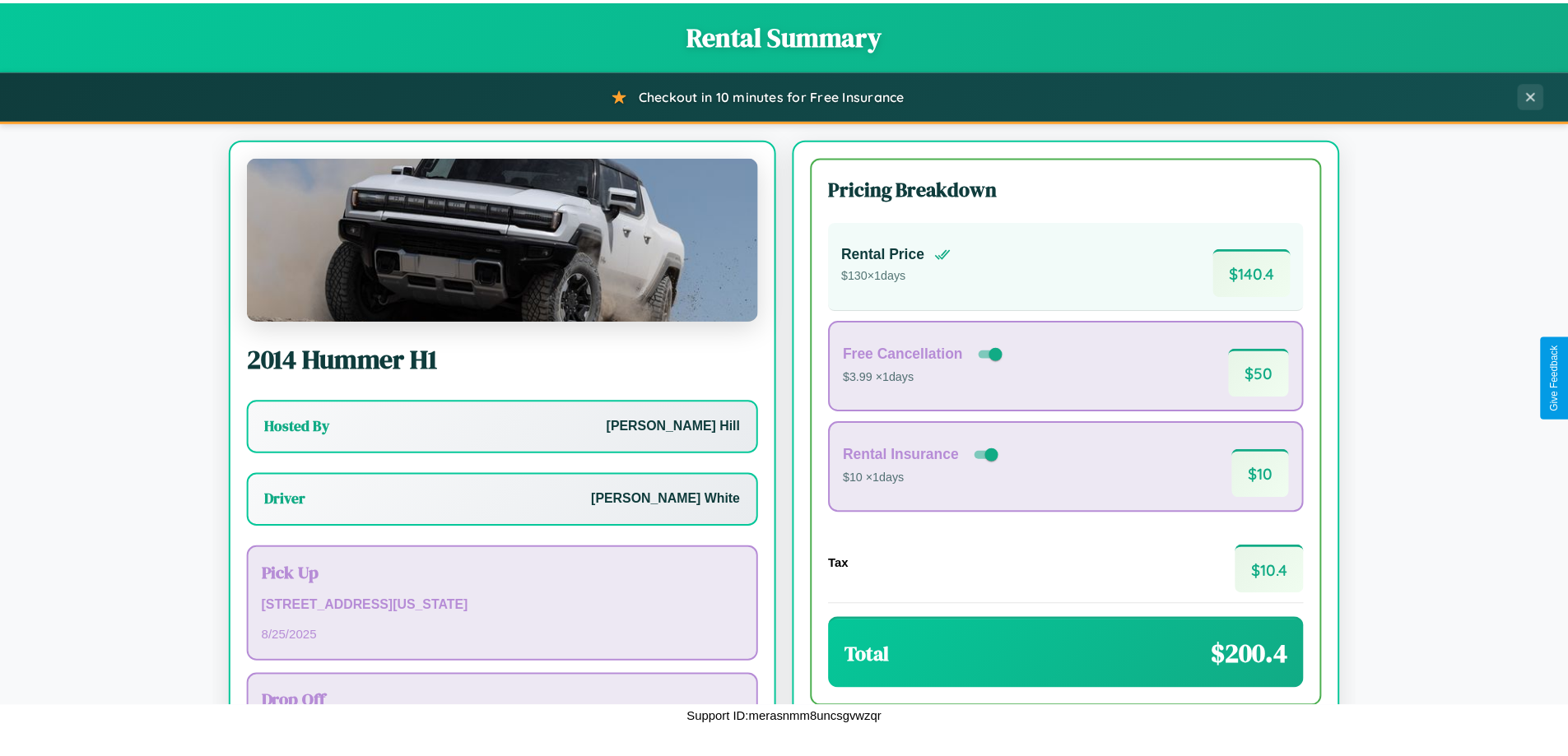
scroll to position [118, 0]
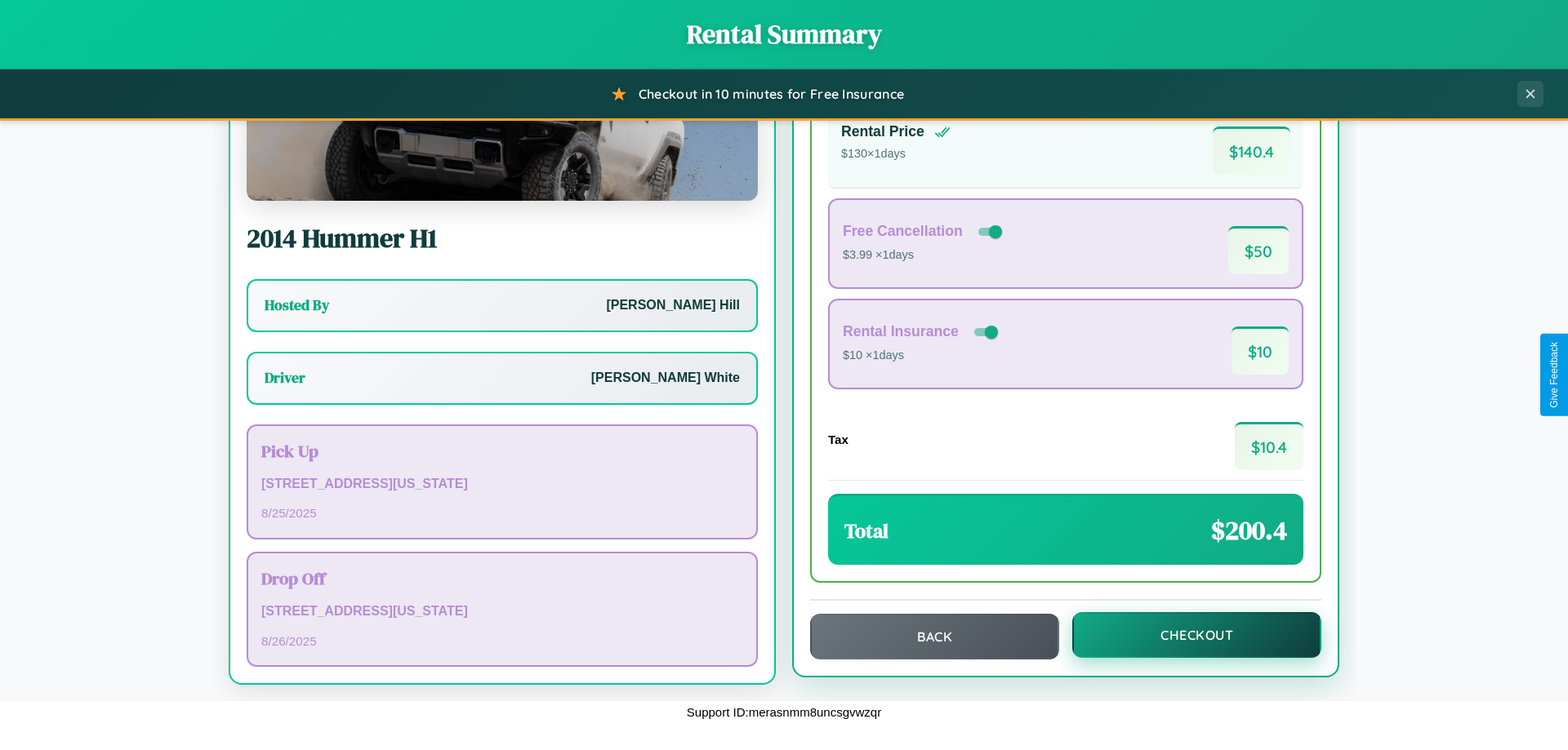
click at [1185, 635] on button "Checkout" at bounding box center [1196, 635] width 249 height 45
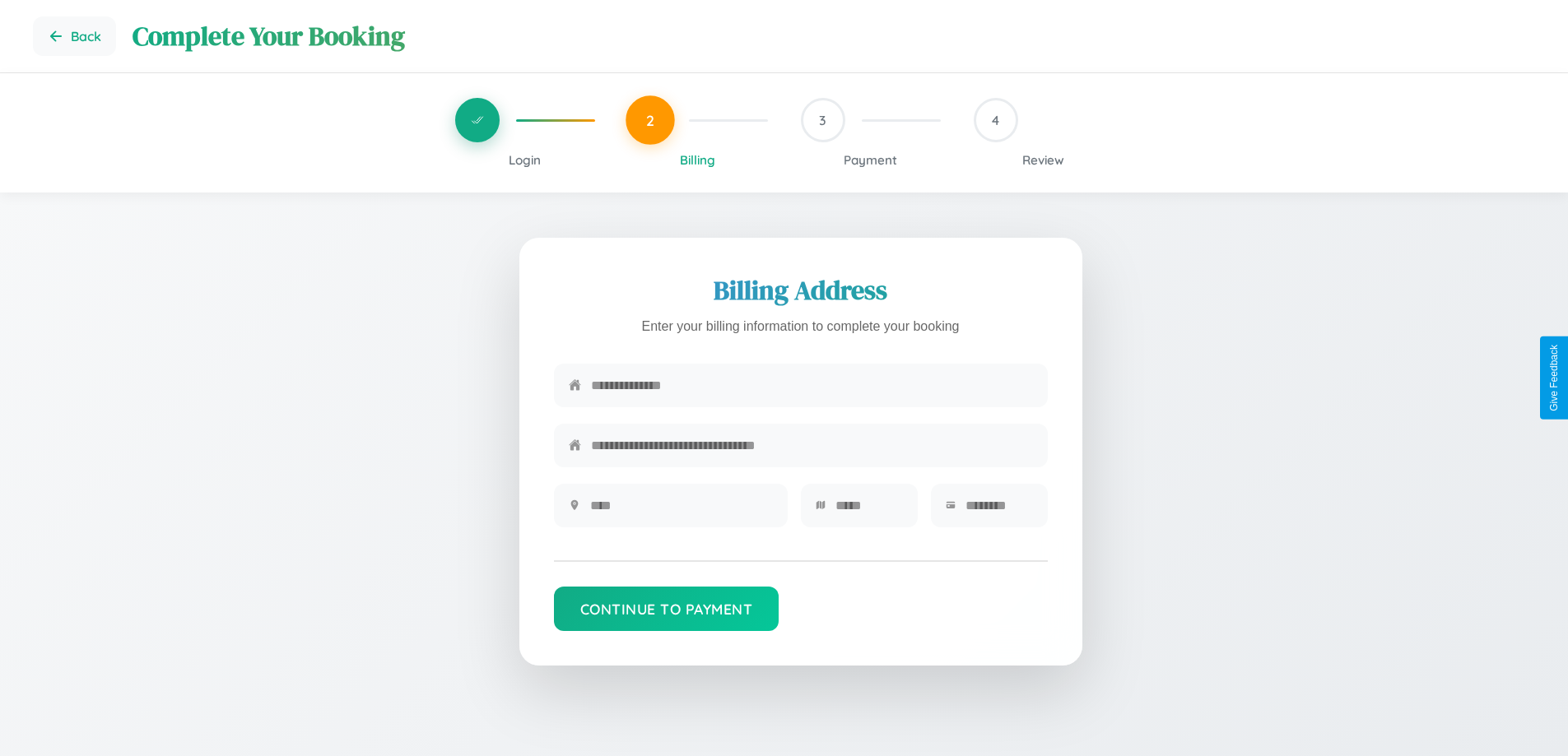
click at [811, 387] on input "text" at bounding box center [811, 386] width 442 height 40
type input "**********"
click at [680, 511] on input "text" at bounding box center [680, 506] width 182 height 40
type input "********"
click at [868, 511] on input "text" at bounding box center [868, 506] width 68 height 40
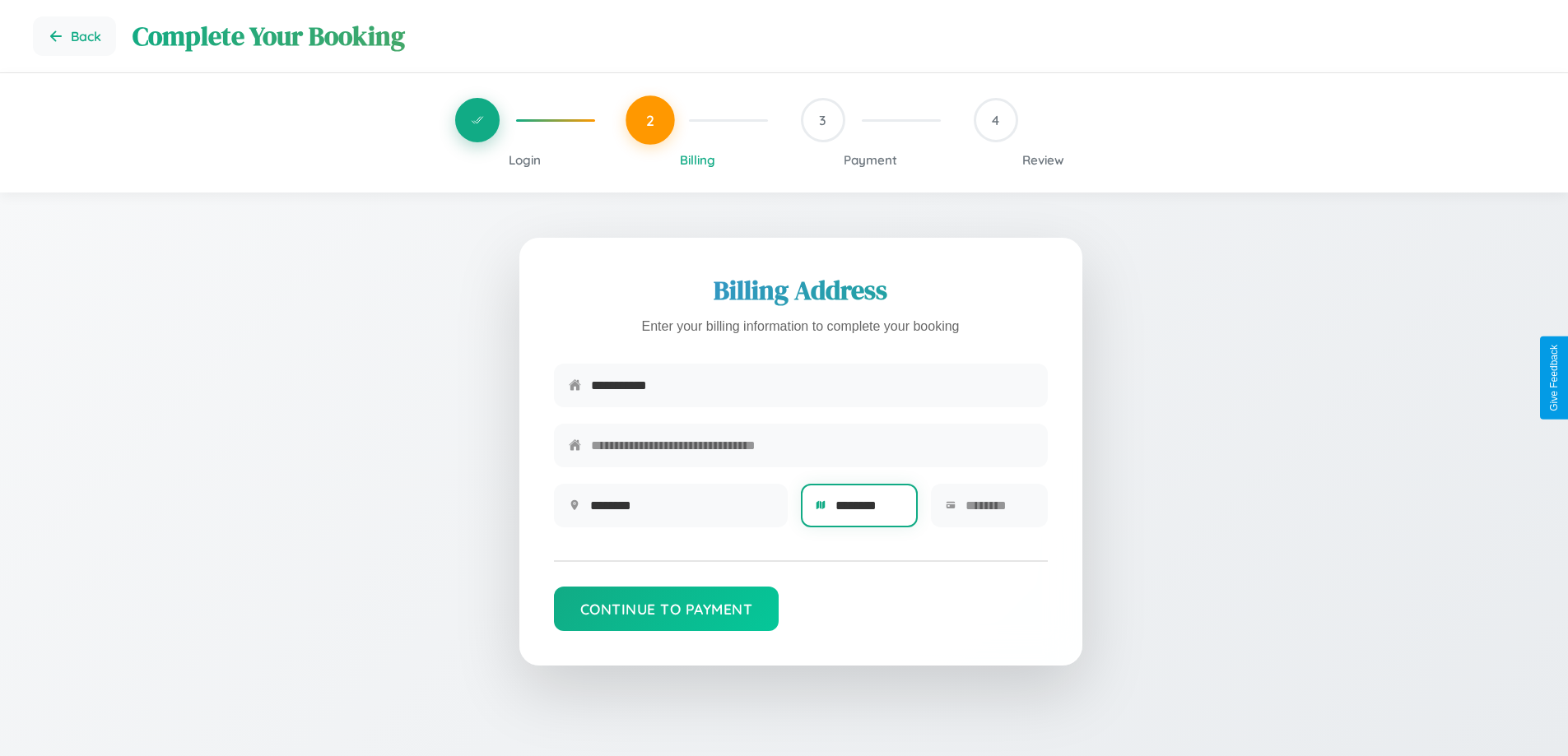
type input "********"
click at [998, 511] on input "text" at bounding box center [998, 506] width 68 height 40
type input "*****"
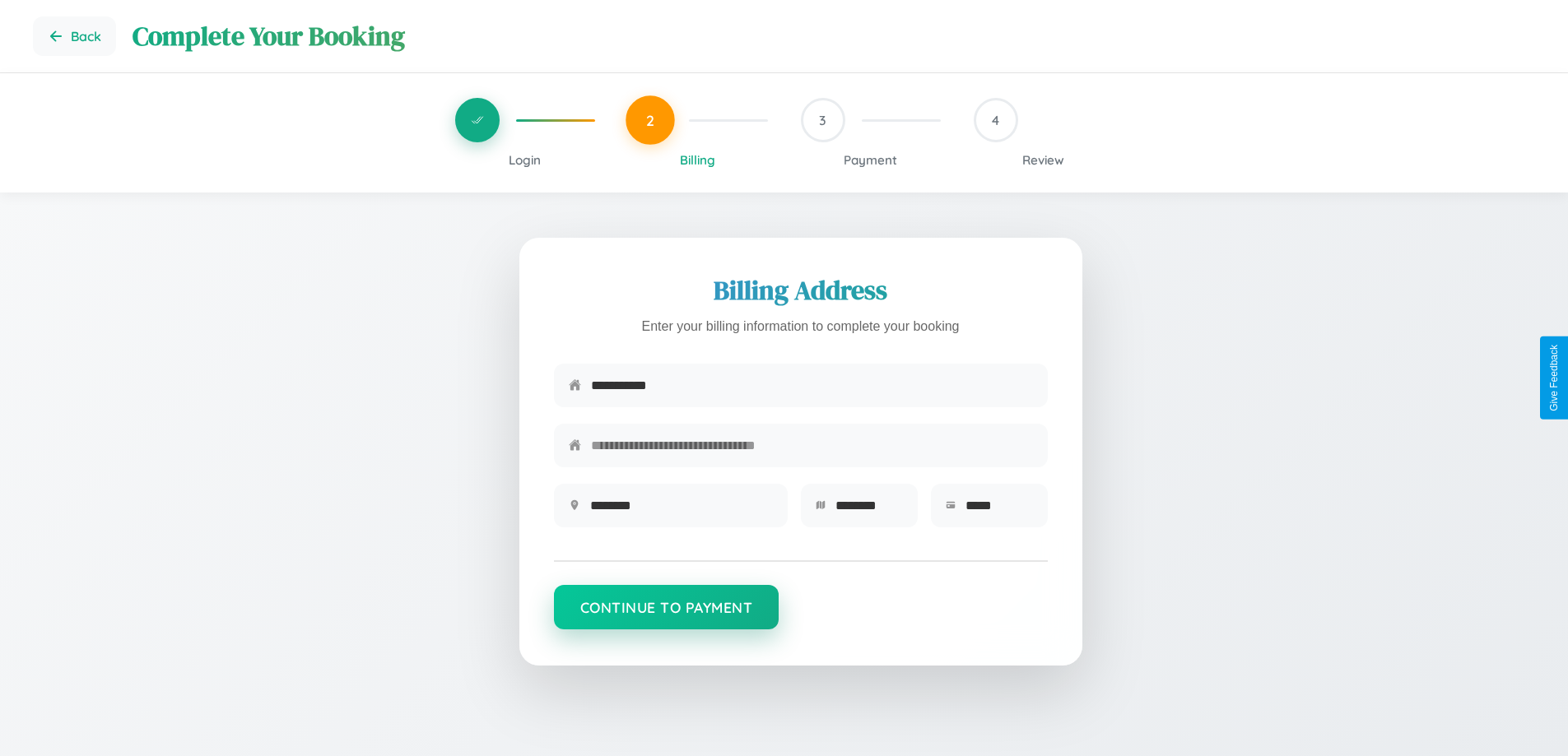
click at [666, 615] on button "Continue to Payment" at bounding box center [666, 607] width 225 height 45
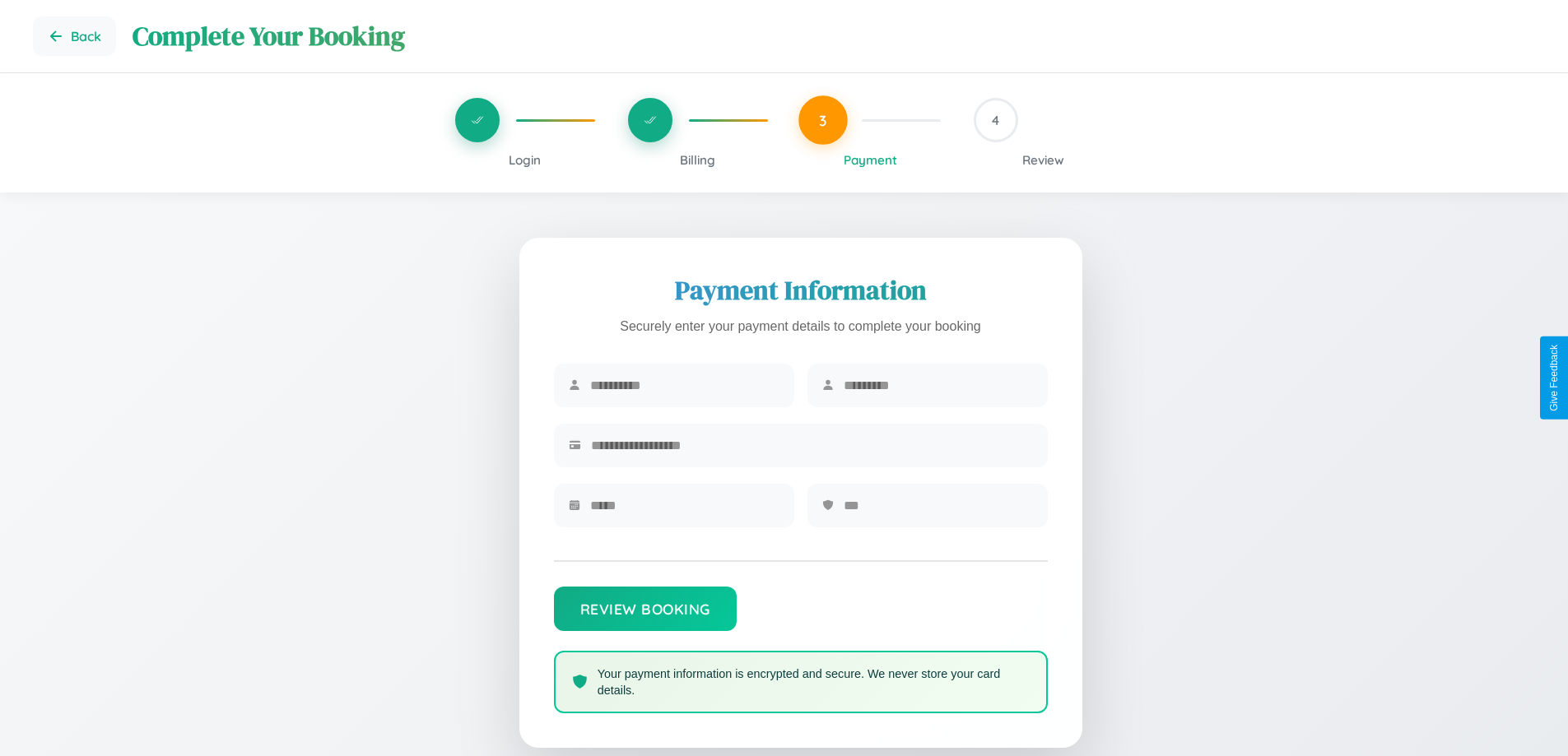
click at [684, 386] on input "text" at bounding box center [684, 386] width 189 height 40
type input "****"
click at [937, 386] on input "text" at bounding box center [938, 386] width 189 height 40
type input "*****"
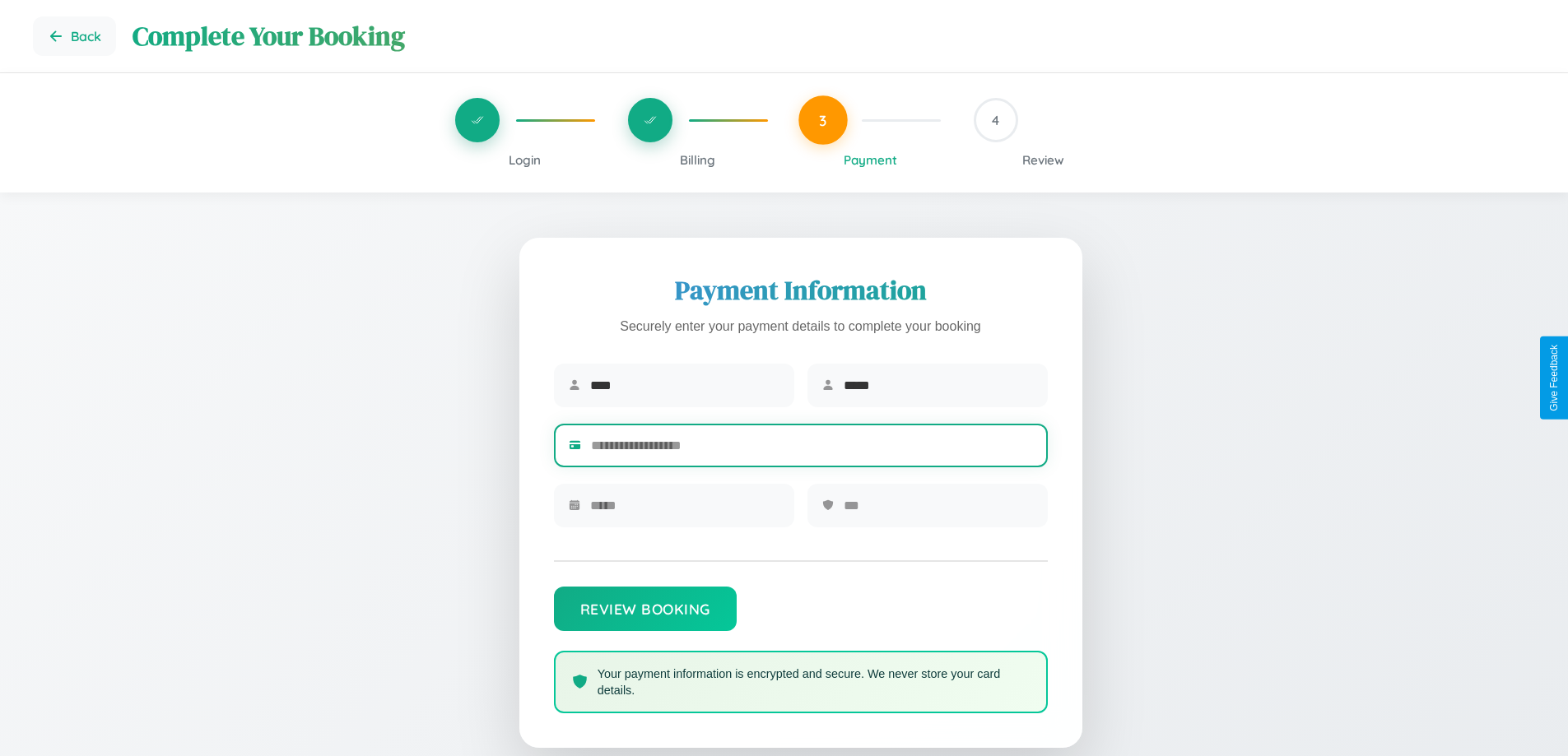
click at [811, 449] on input "text" at bounding box center [811, 446] width 442 height 40
type input "**********"
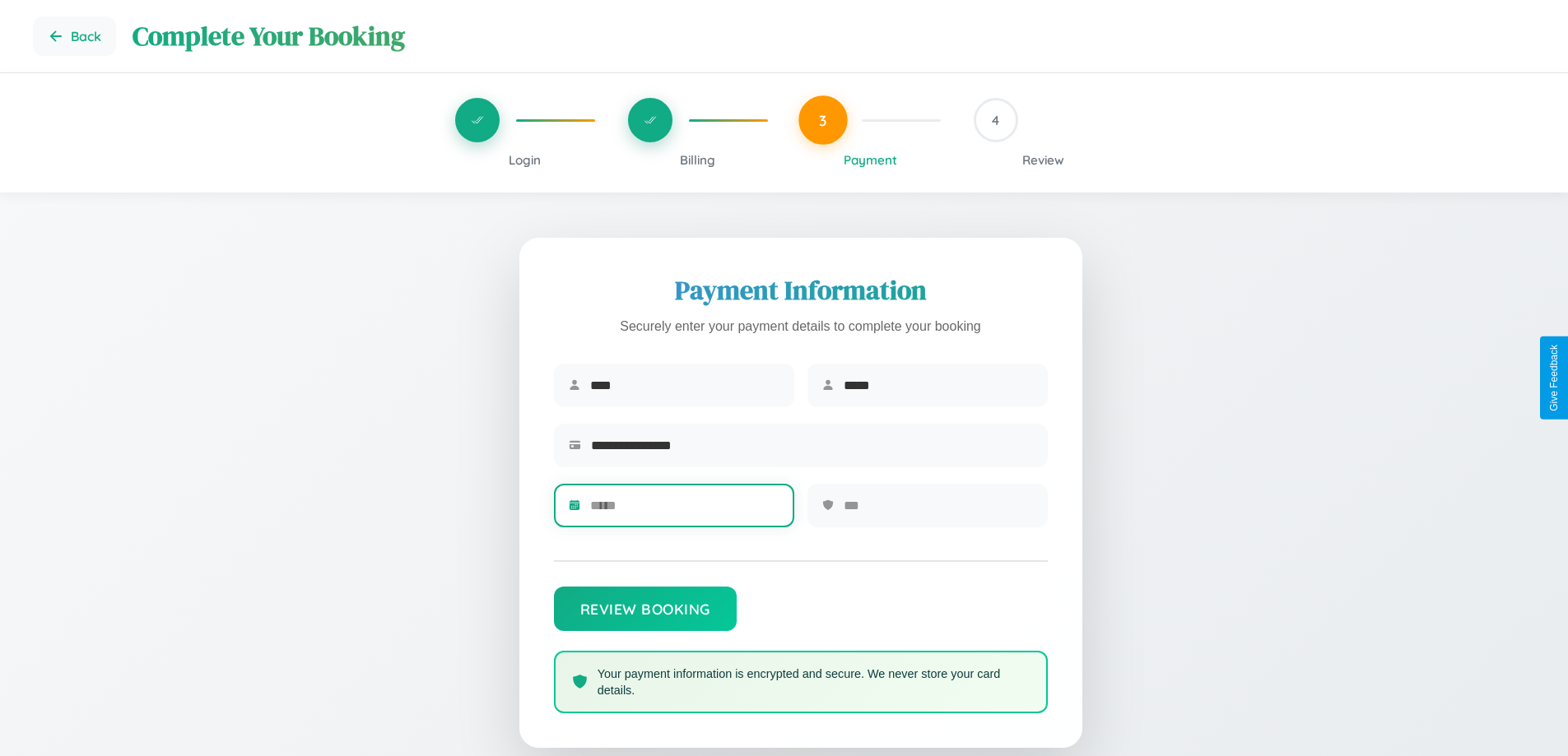
click at [684, 511] on input "text" at bounding box center [684, 506] width 189 height 40
type input "*****"
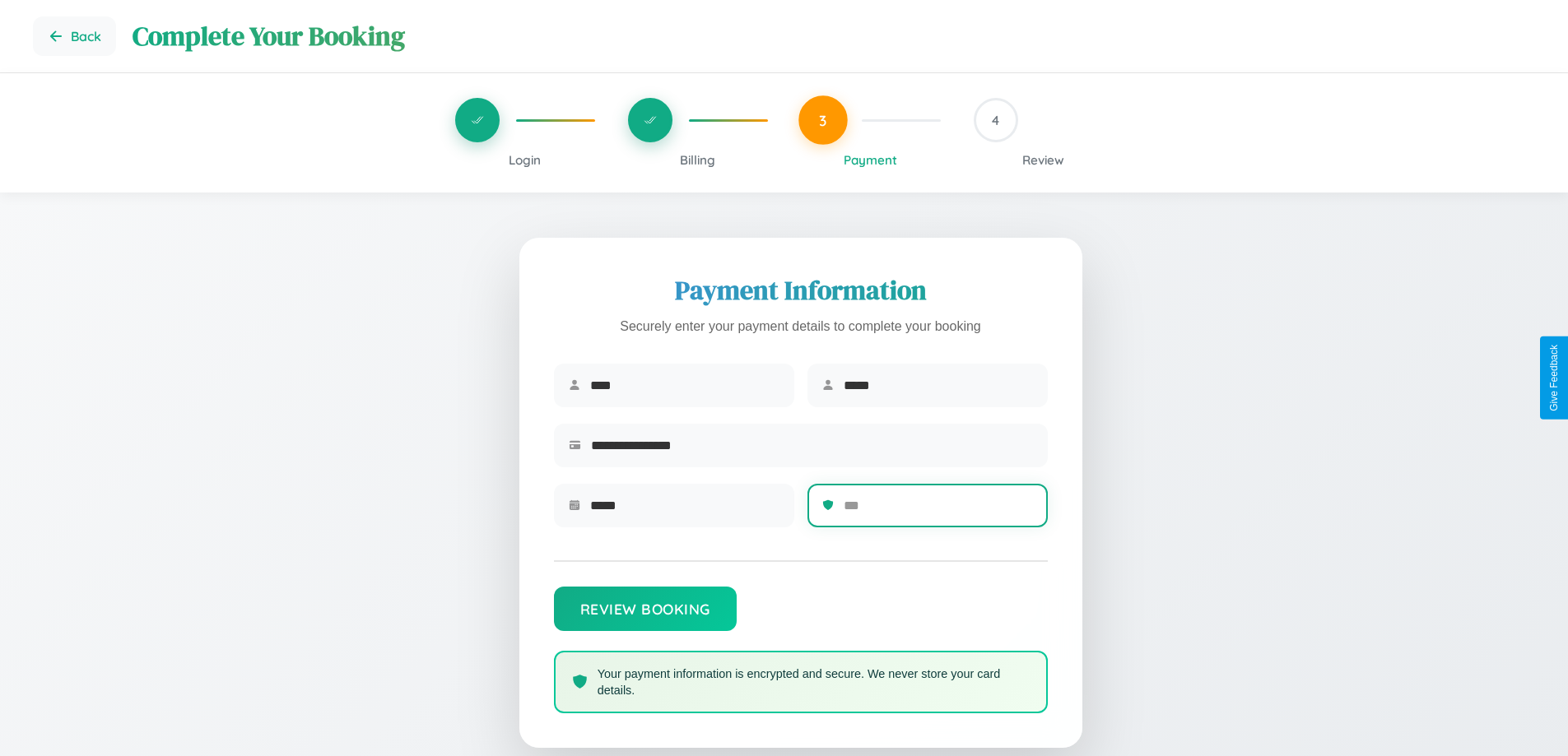
click at [937, 511] on input "text" at bounding box center [938, 506] width 189 height 40
type input "***"
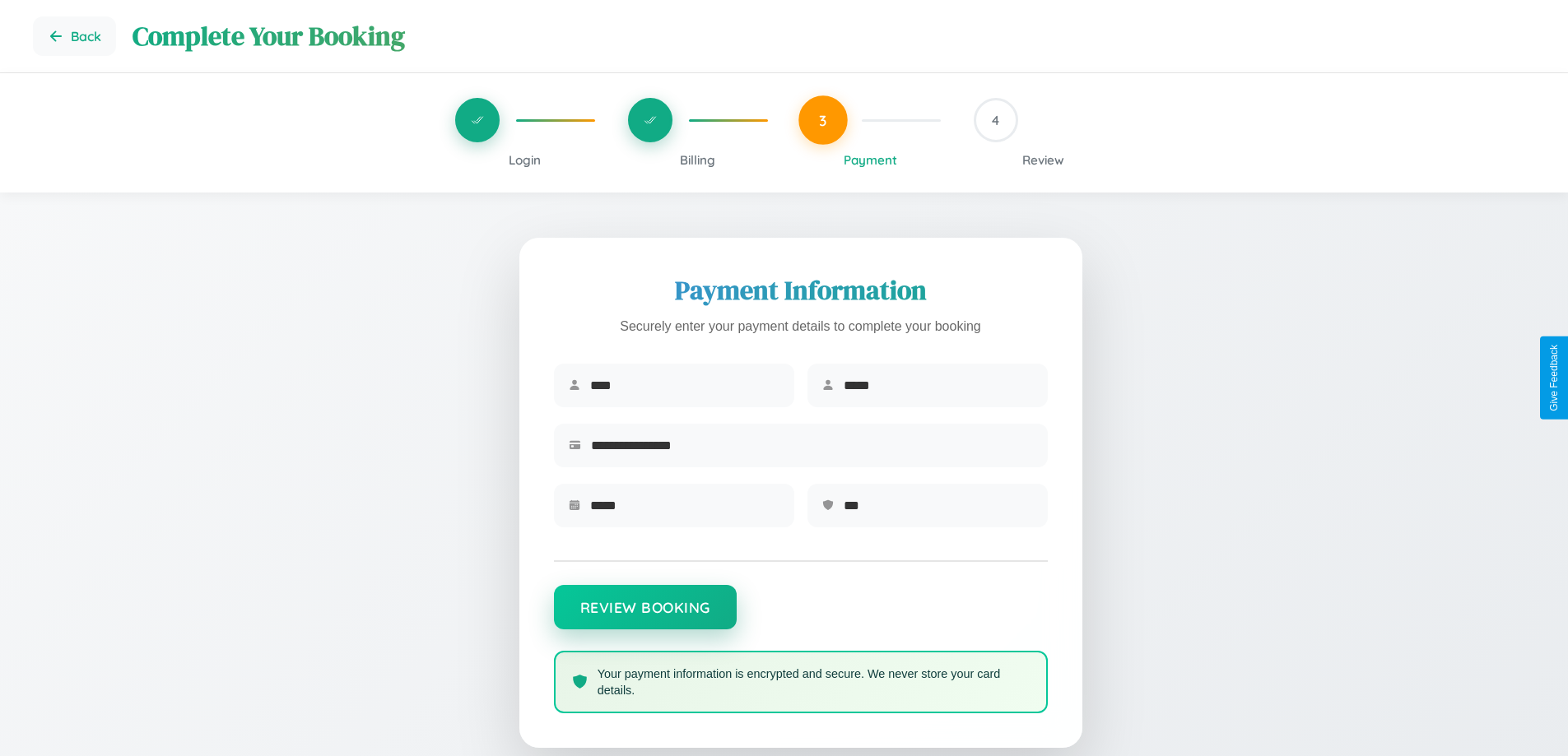
click at [644, 615] on button "Review Booking" at bounding box center [644, 607] width 182 height 45
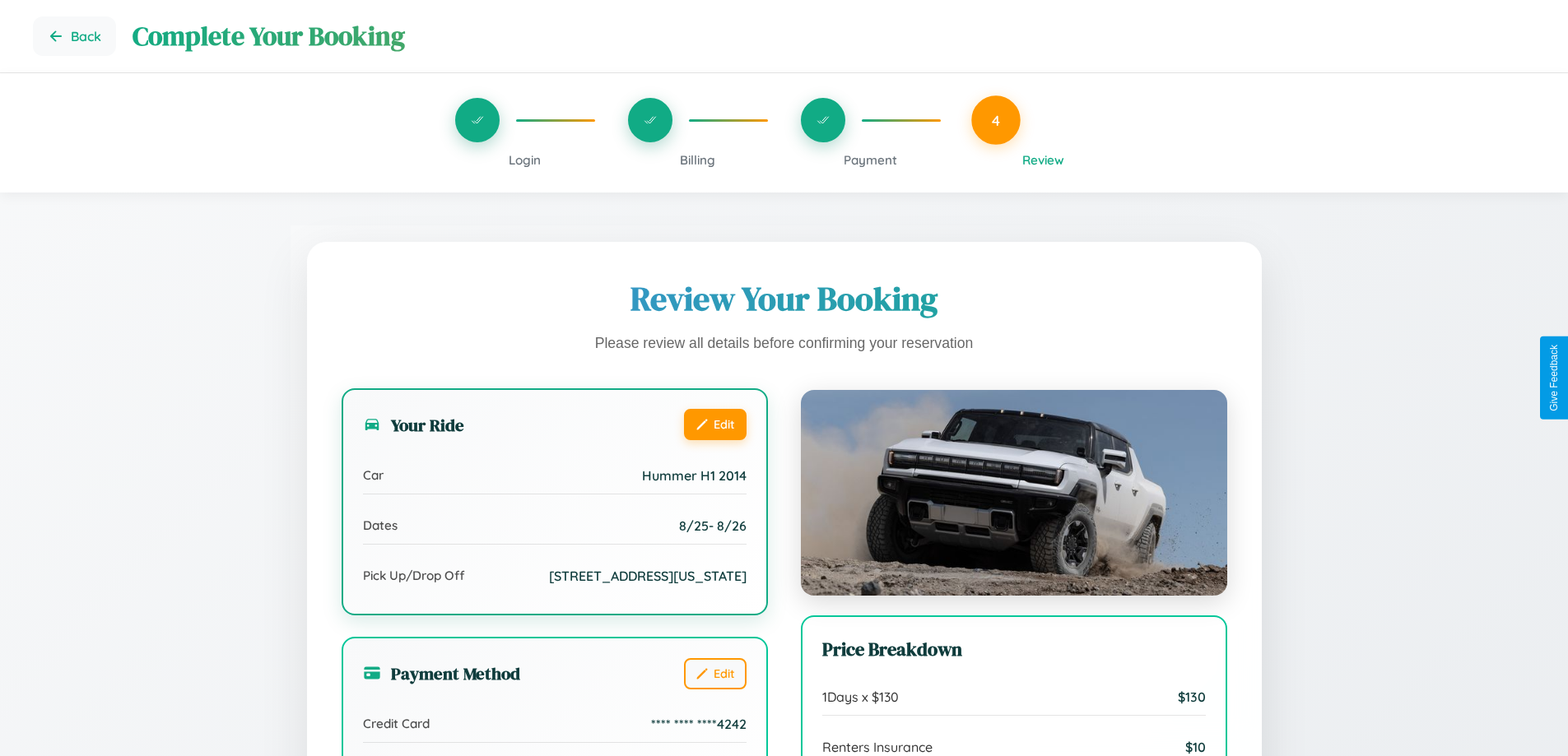
click at [714, 425] on button "Edit" at bounding box center [716, 425] width 63 height 32
click at [714, 424] on button "Edit" at bounding box center [716, 425] width 63 height 32
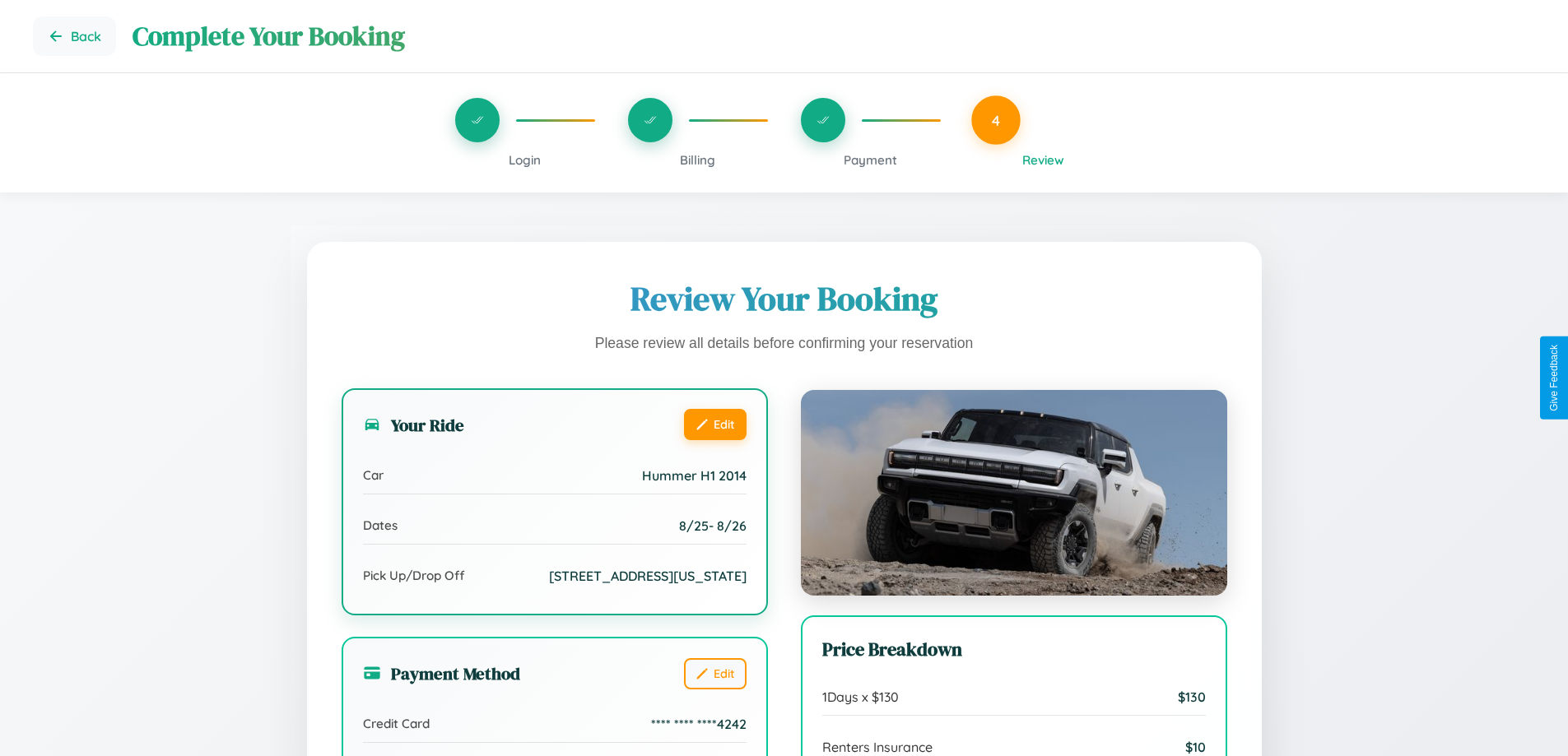
click at [714, 424] on button "Edit" at bounding box center [716, 425] width 63 height 32
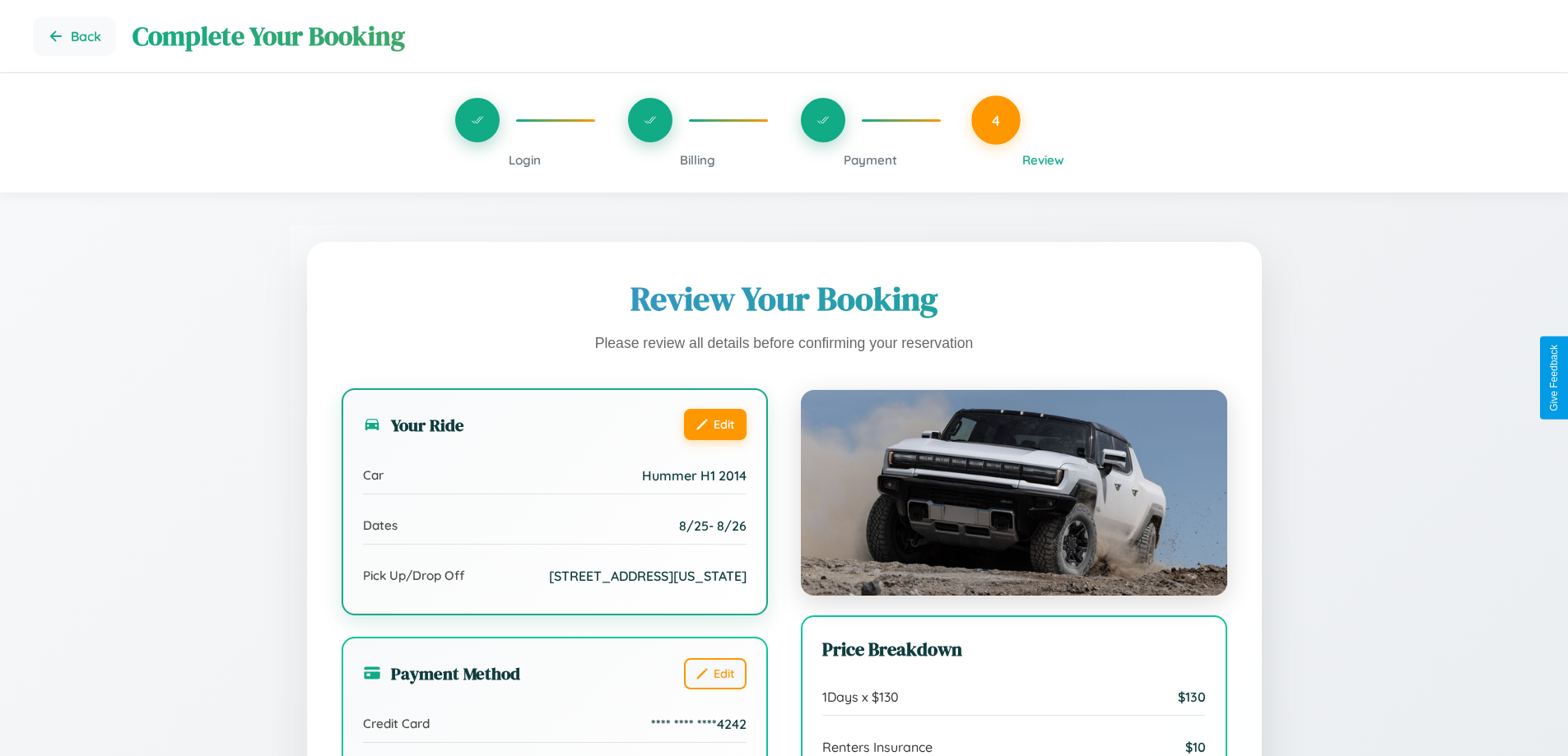
click at [714, 424] on button "Edit" at bounding box center [716, 425] width 63 height 32
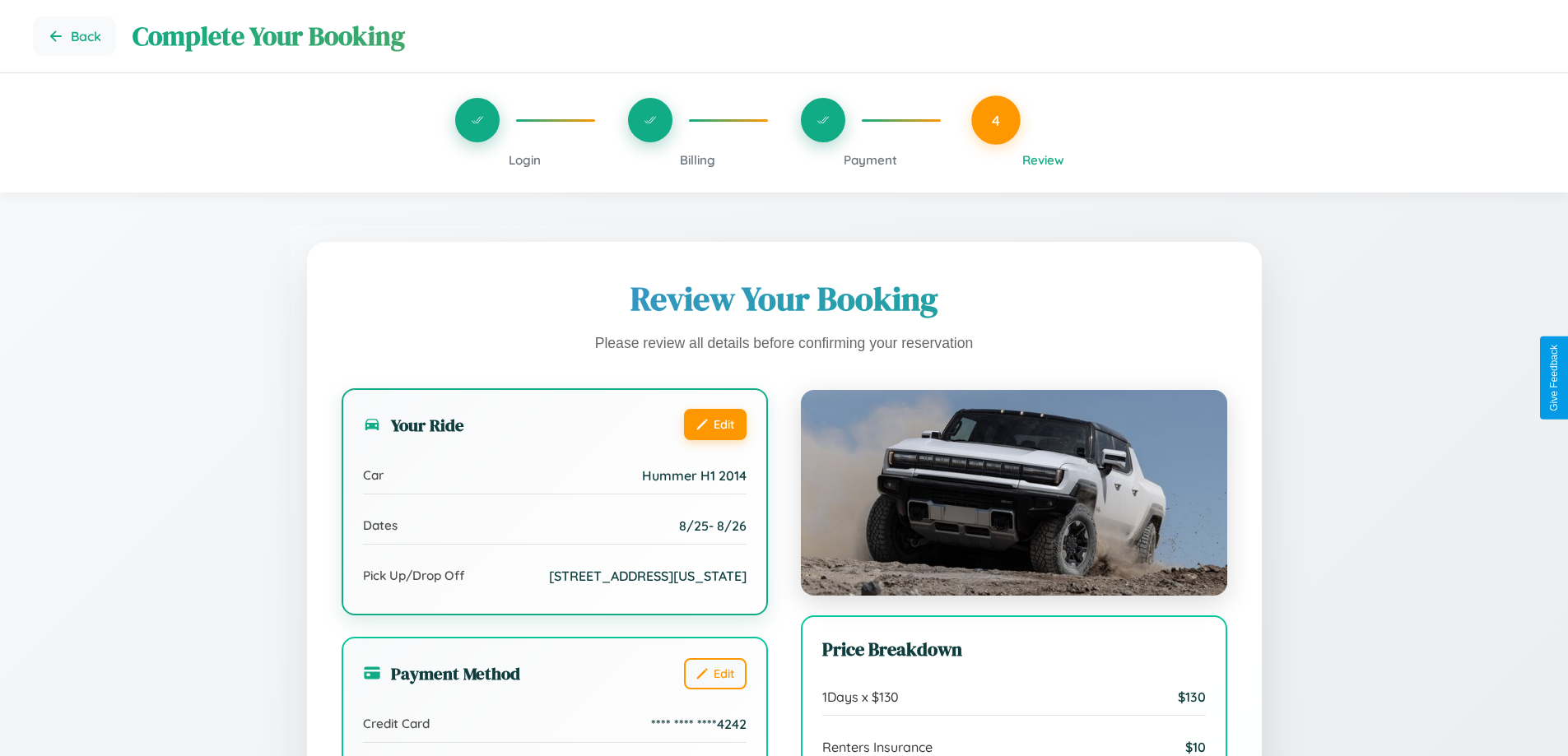
click at [714, 424] on button "Edit" at bounding box center [716, 425] width 63 height 32
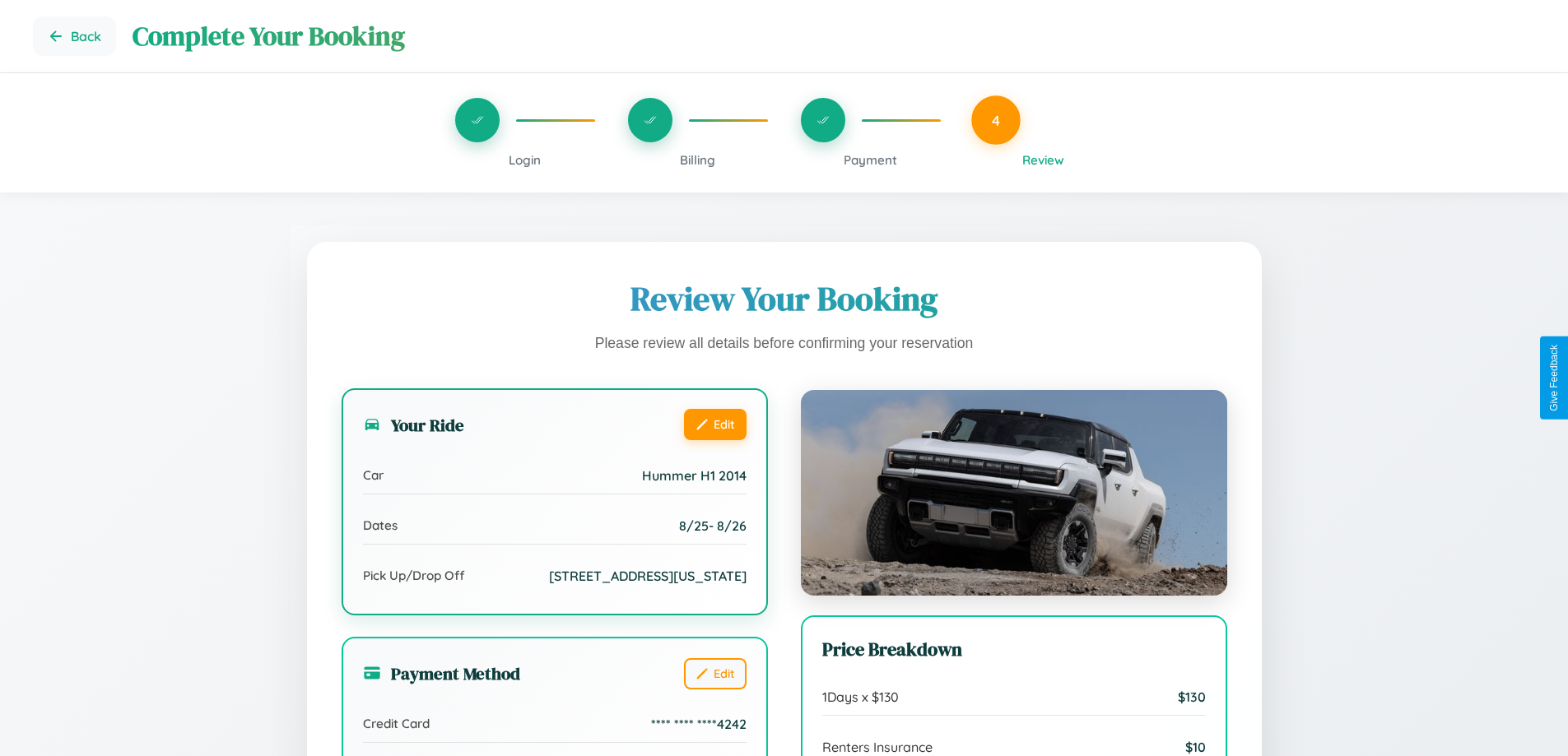
click at [714, 424] on button "Edit" at bounding box center [716, 425] width 63 height 32
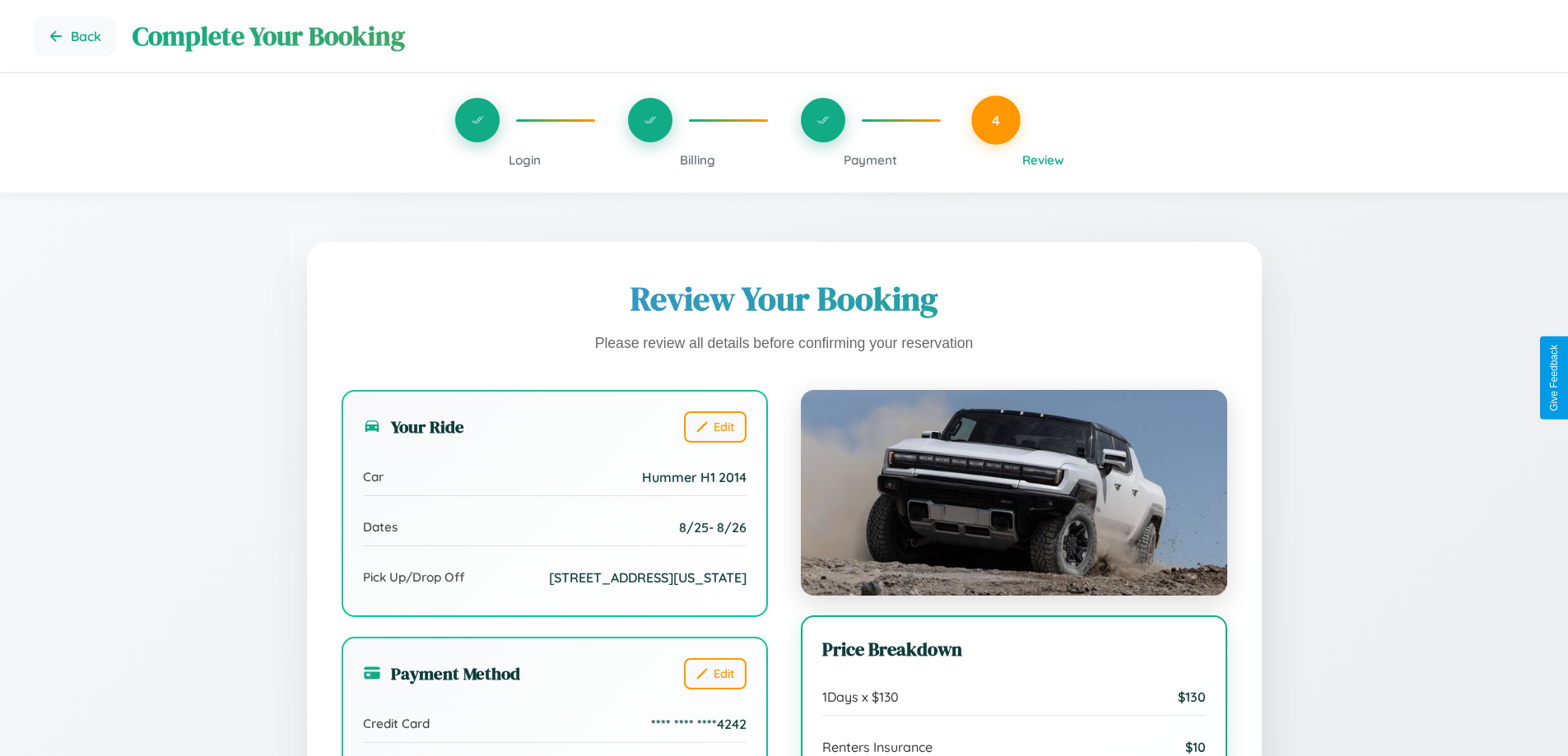
scroll to position [183, 0]
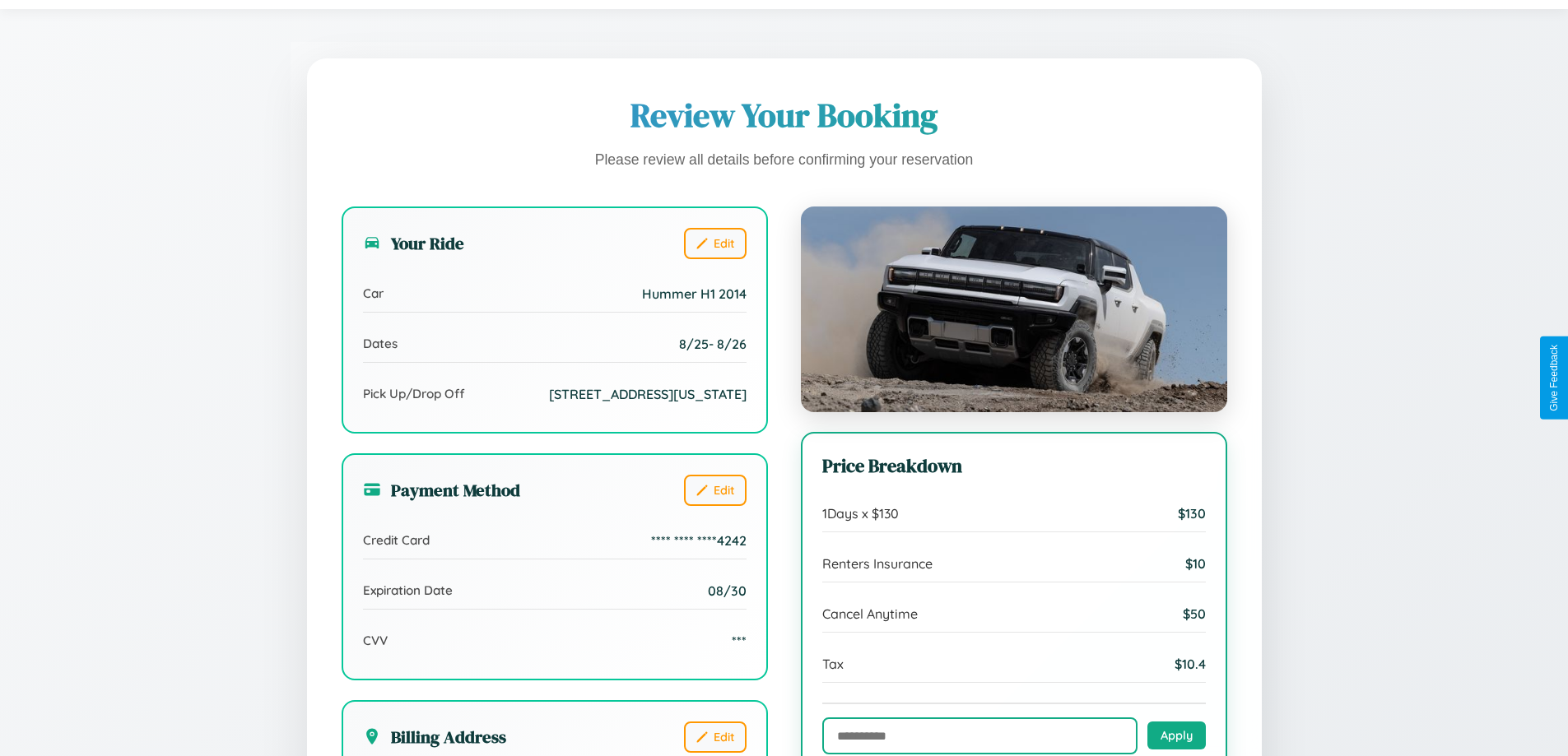
click at [979, 737] on input "text" at bounding box center [979, 736] width 315 height 37
type input "**********"
click at [1176, 737] on button "Apply" at bounding box center [1176, 734] width 58 height 28
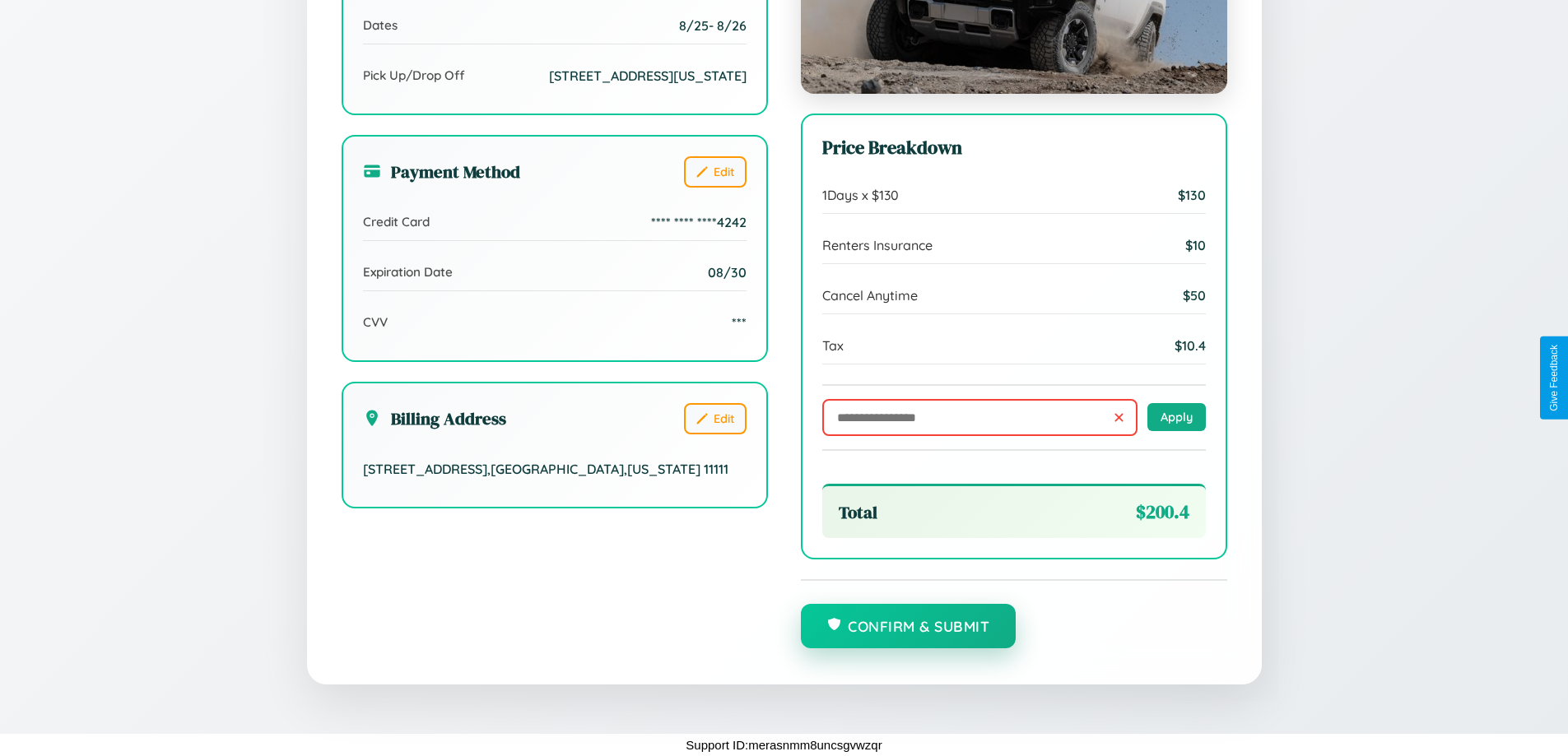
click at [908, 627] on button "Confirm & Submit" at bounding box center [909, 626] width 216 height 45
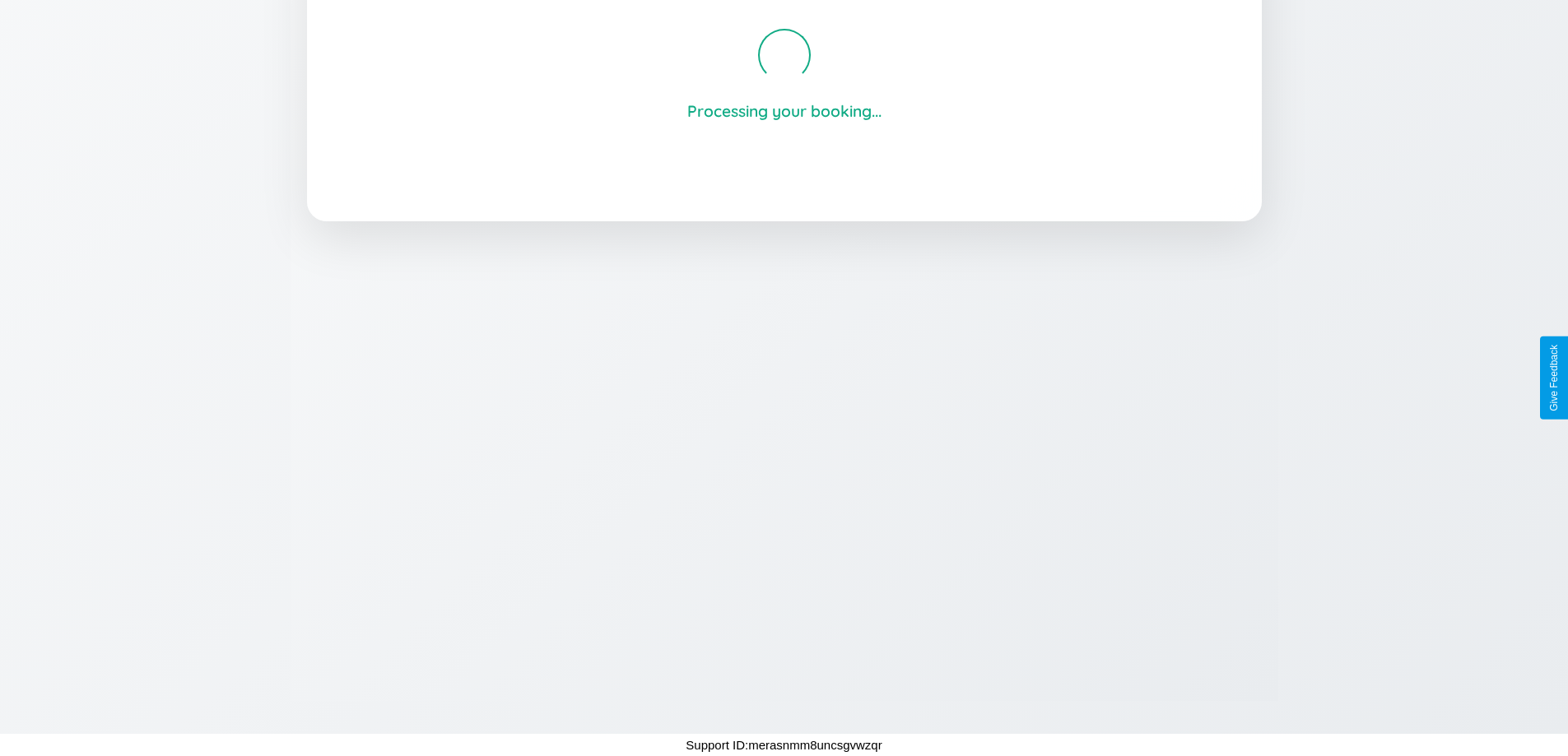
scroll to position [314, 0]
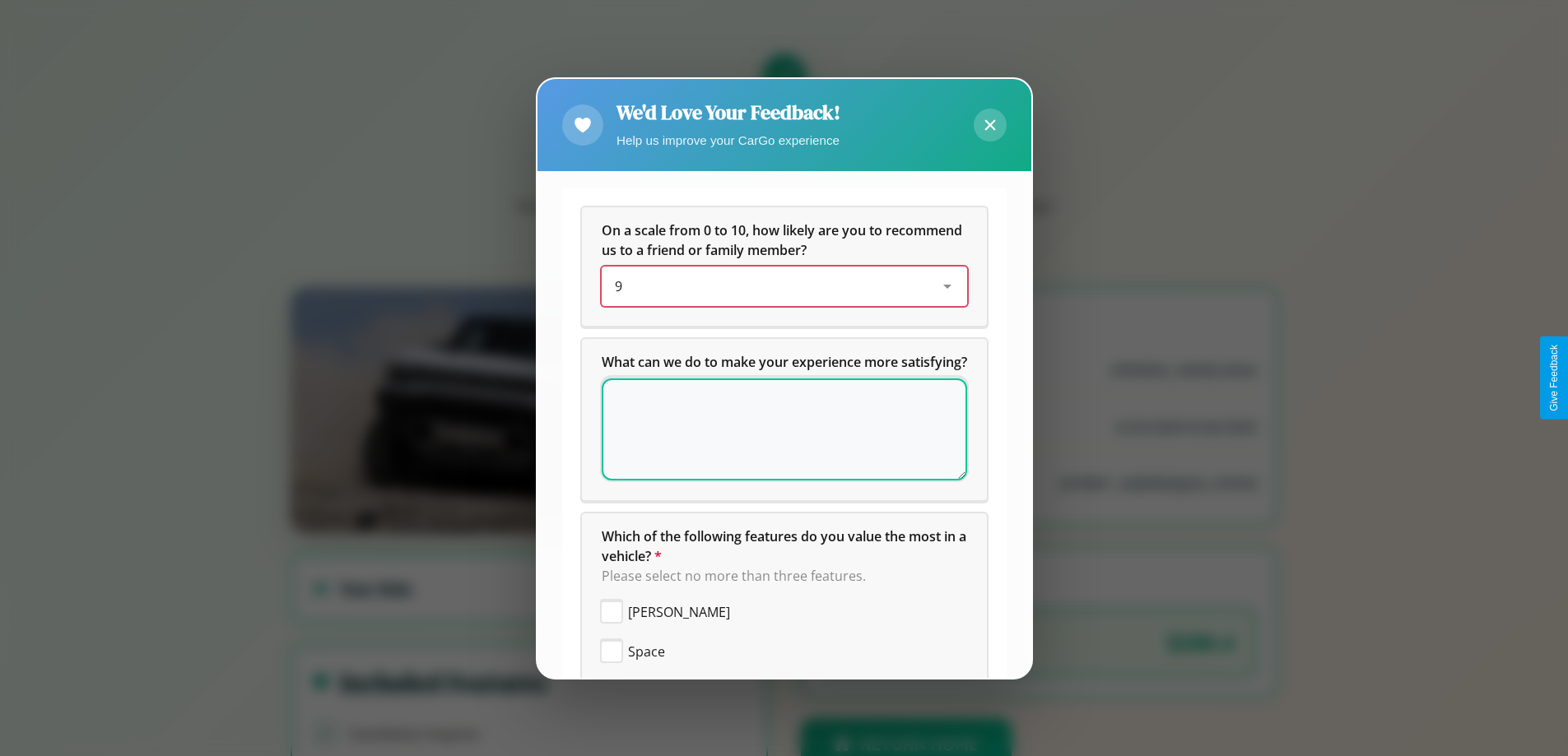
click at [778, 286] on div "9" at bounding box center [771, 286] width 313 height 20
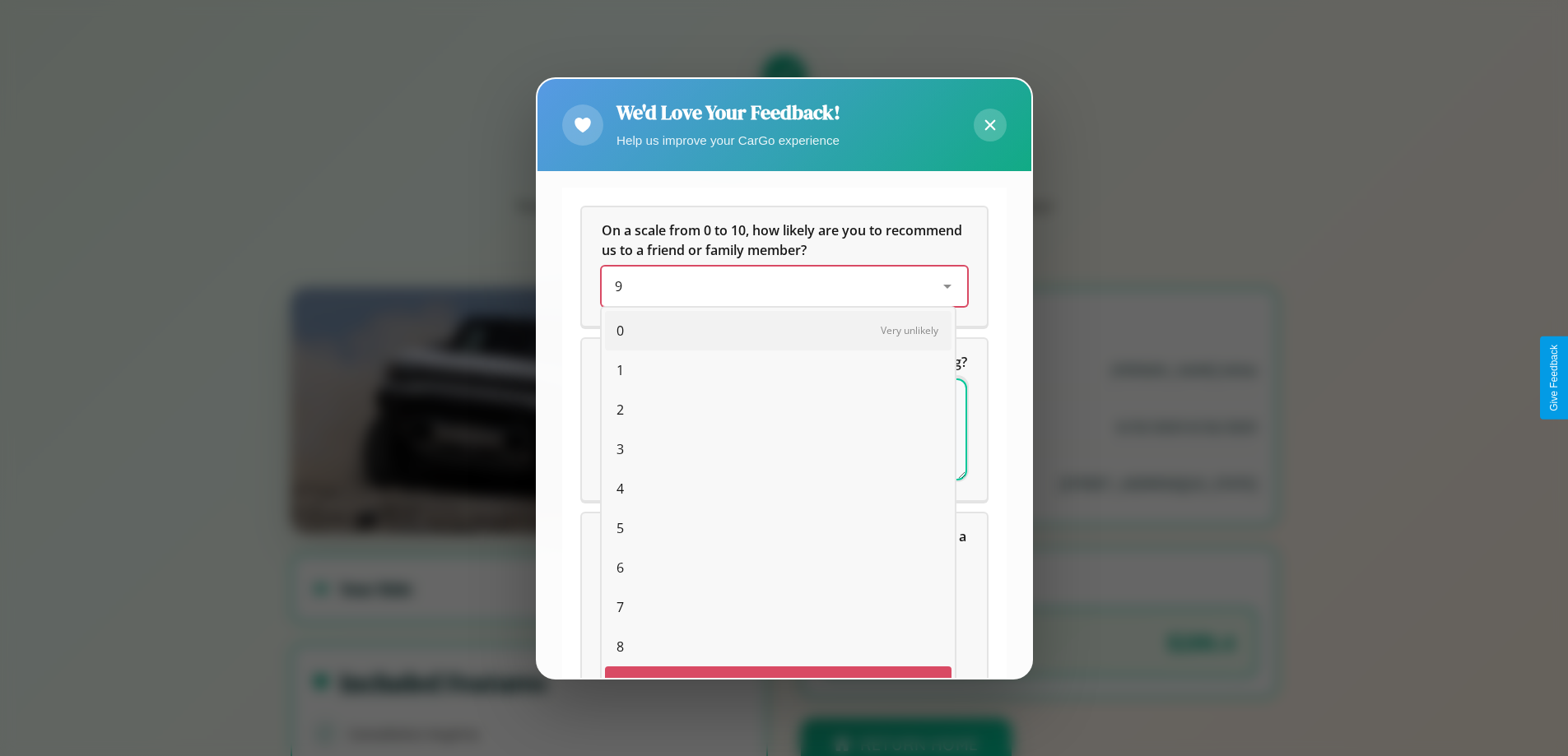
scroll to position [29, 68]
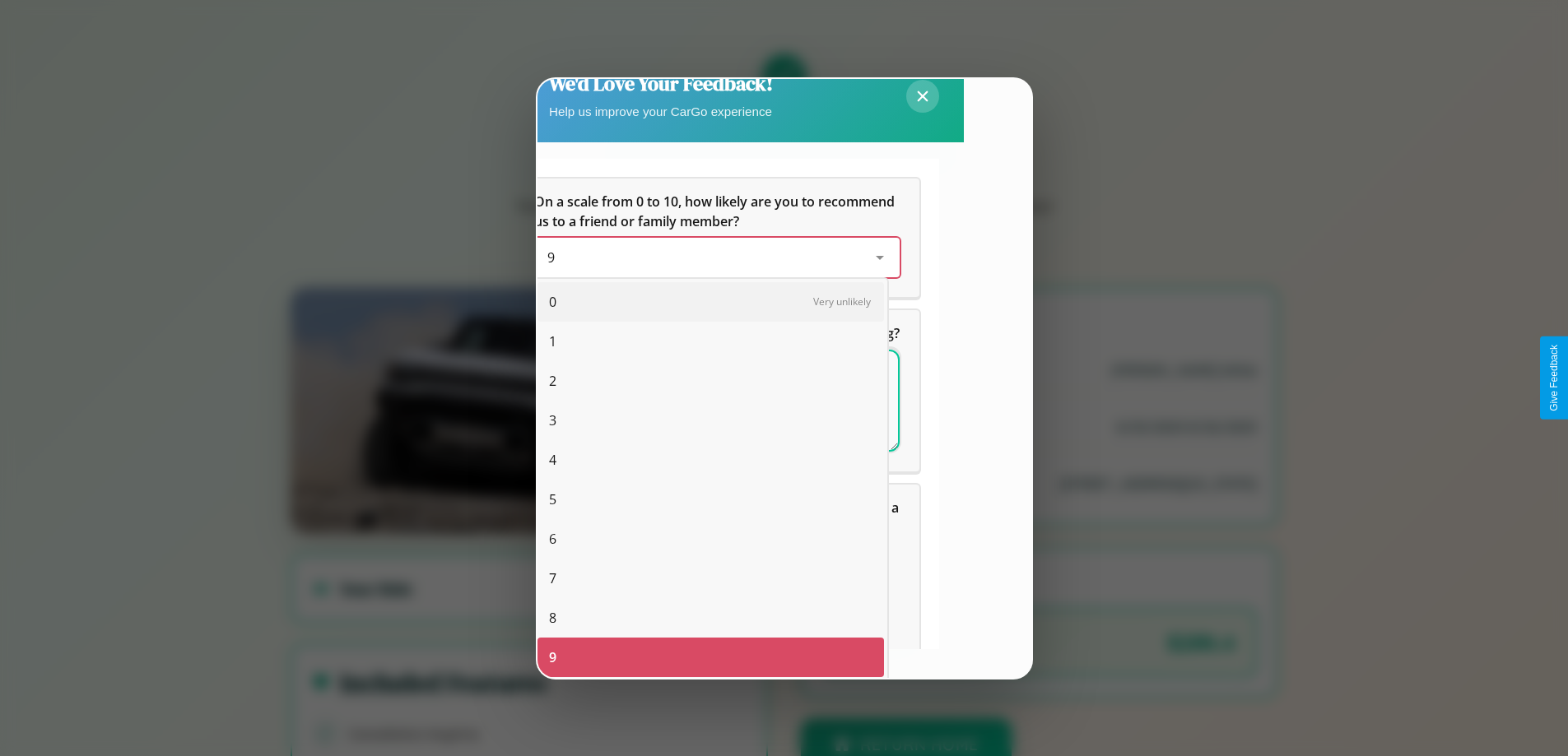
click at [553, 619] on span "8" at bounding box center [553, 618] width 8 height 20
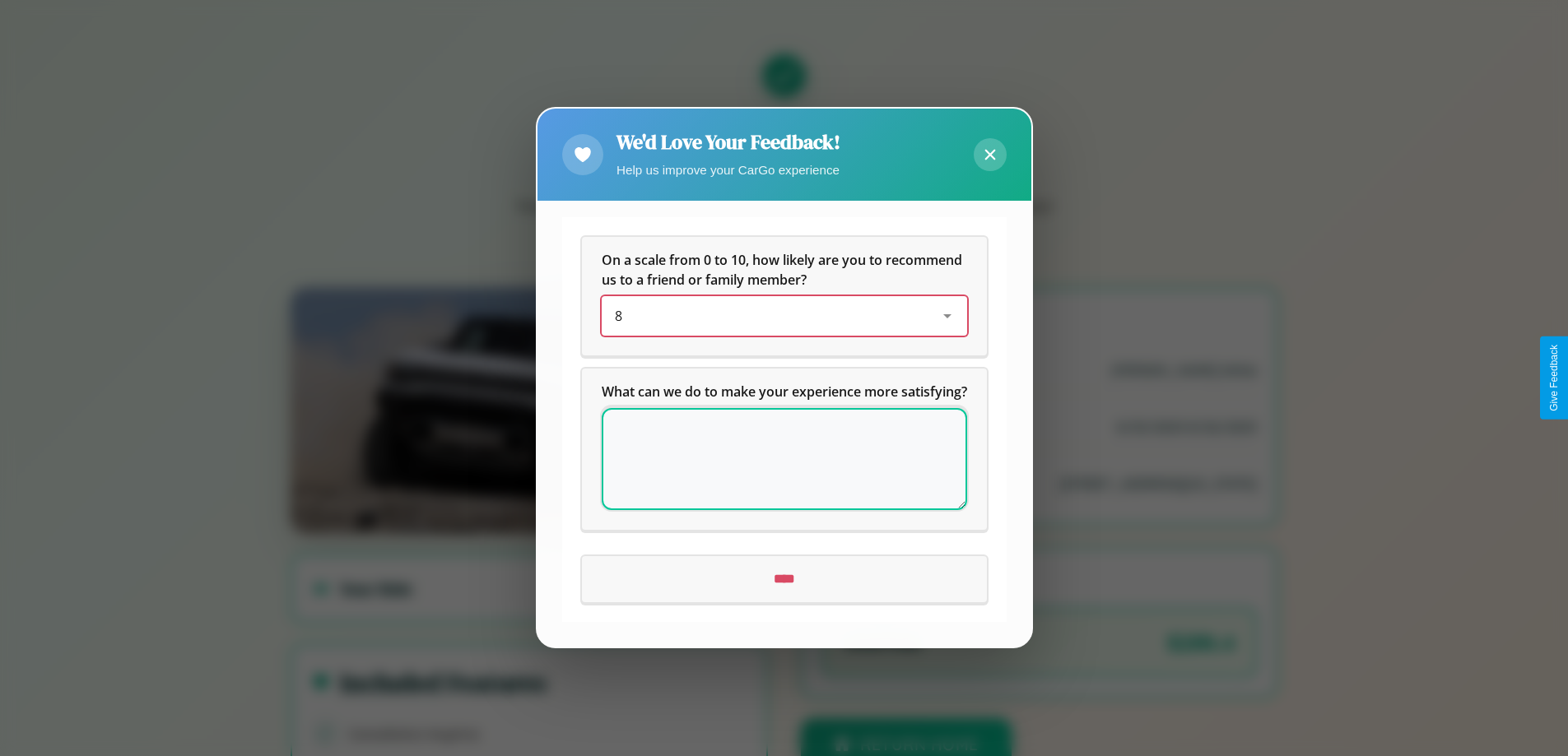
scroll to position [0, 0]
